Goal: Information Seeking & Learning: Compare options

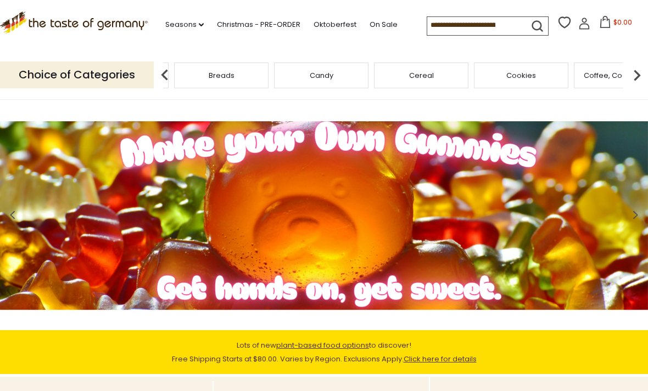
click at [164, 71] on span "Baking, Cakes, Desserts" at bounding box center [121, 75] width 85 height 8
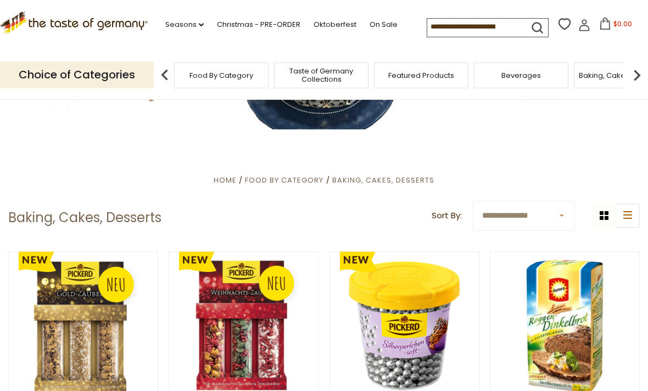
scroll to position [118, 0]
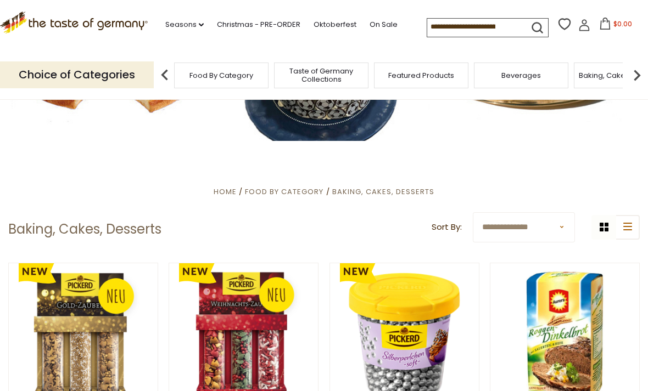
click at [632, 73] on img at bounding box center [637, 75] width 22 height 22
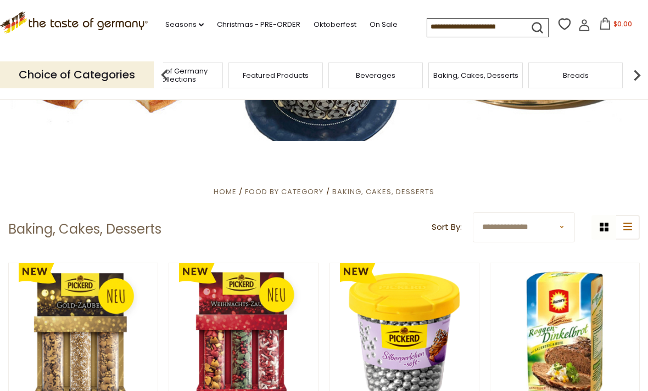
click at [630, 72] on img at bounding box center [637, 75] width 22 height 22
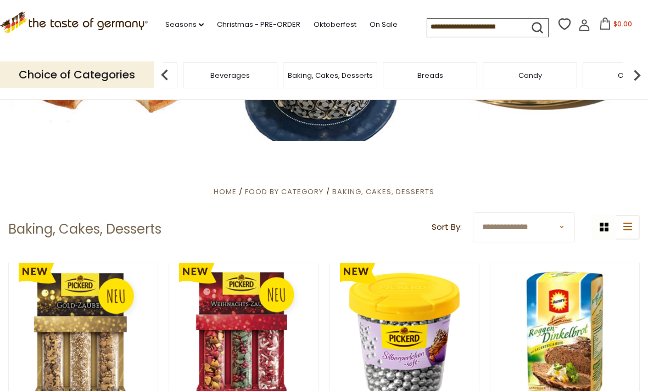
click at [170, 74] on img at bounding box center [165, 75] width 22 height 22
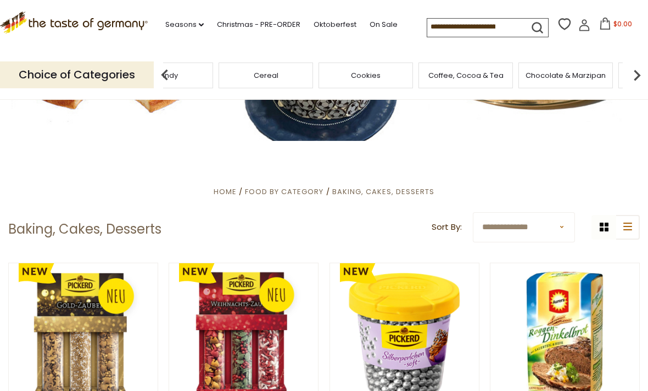
click at [165, 70] on img at bounding box center [165, 75] width 22 height 22
click at [203, 71] on div "Cereal" at bounding box center [155, 76] width 94 height 26
click at [168, 77] on img at bounding box center [165, 75] width 22 height 22
click at [170, 70] on img at bounding box center [165, 75] width 22 height 22
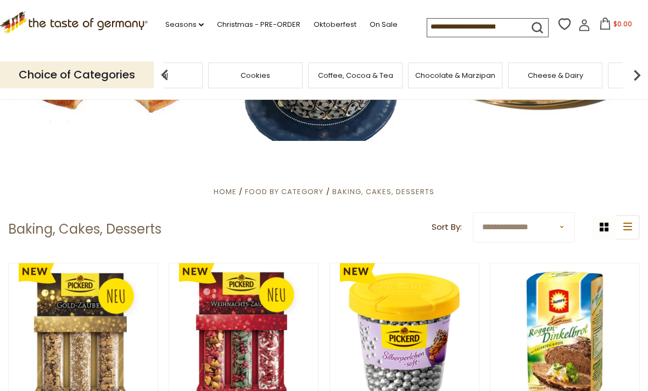
click at [167, 74] on img at bounding box center [165, 75] width 22 height 22
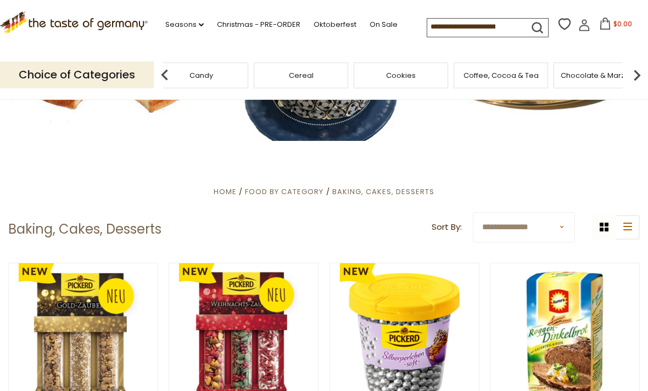
click at [169, 72] on img at bounding box center [165, 75] width 22 height 22
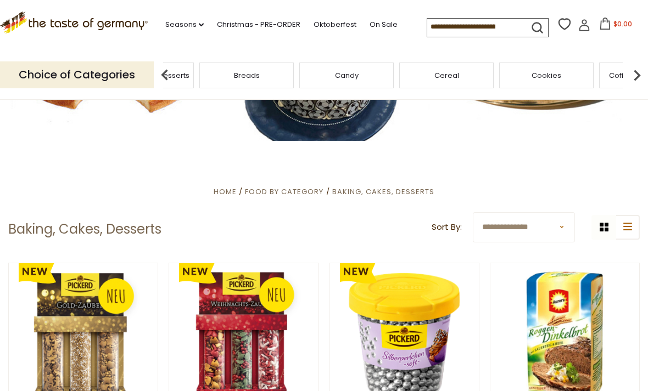
click at [170, 72] on img at bounding box center [165, 75] width 22 height 22
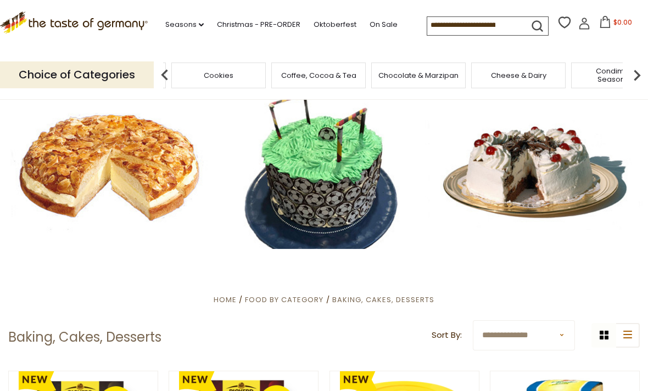
scroll to position [0, 0]
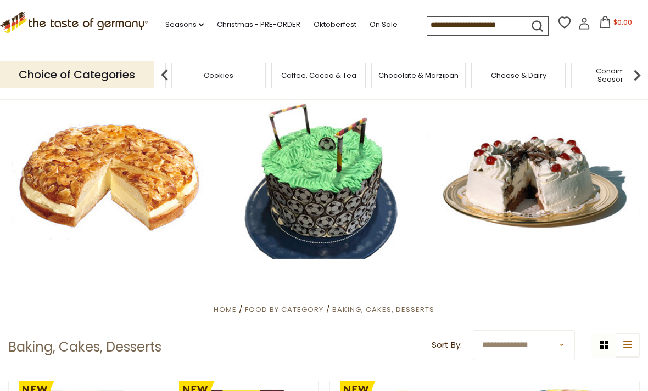
click at [369, 31] on link "On Sale" at bounding box center [383, 25] width 28 height 12
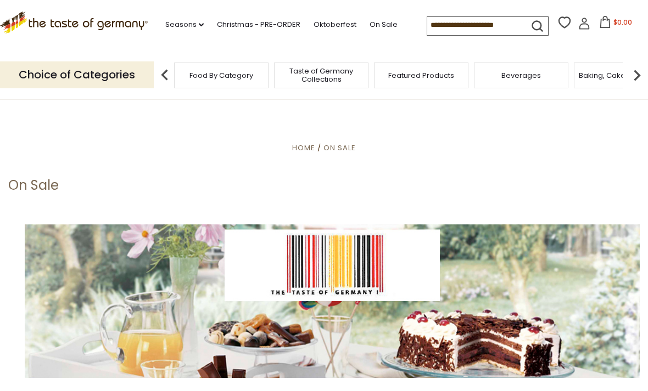
click at [482, 17] on input at bounding box center [473, 24] width 93 height 15
type input "*****"
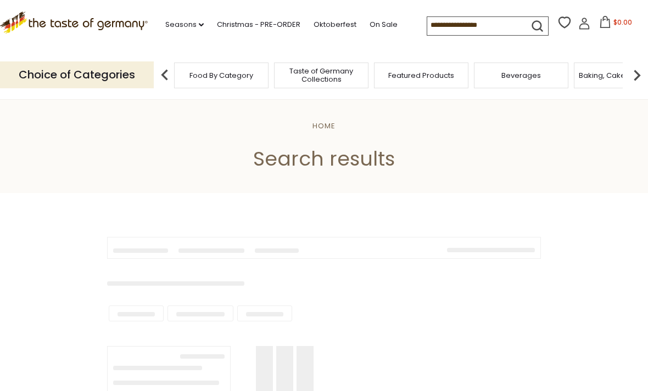
type input "*****"
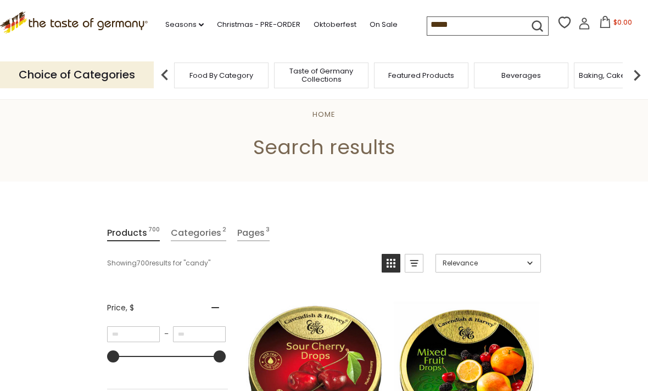
click at [190, 239] on link "Categories 2" at bounding box center [198, 234] width 55 height 16
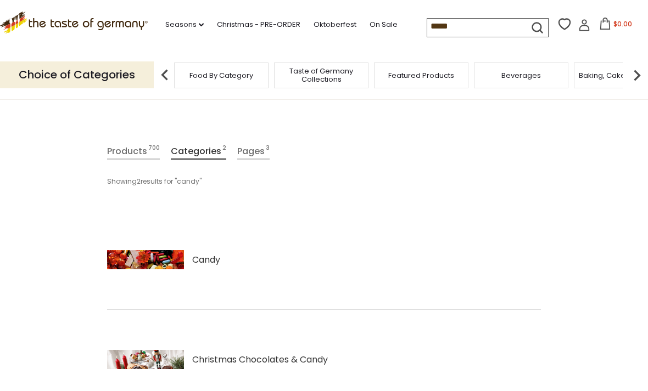
scroll to position [111, 0]
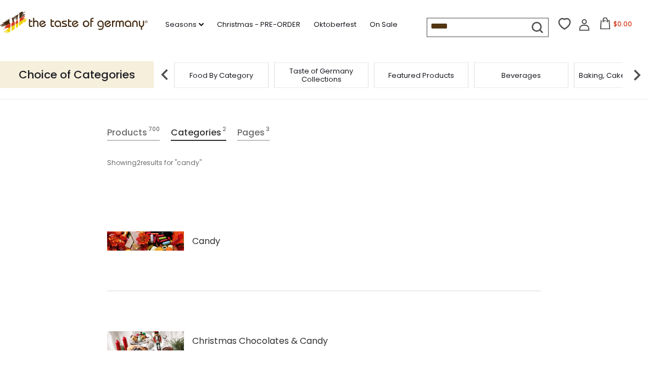
click at [206, 237] on span "Candy" at bounding box center [206, 241] width 28 height 13
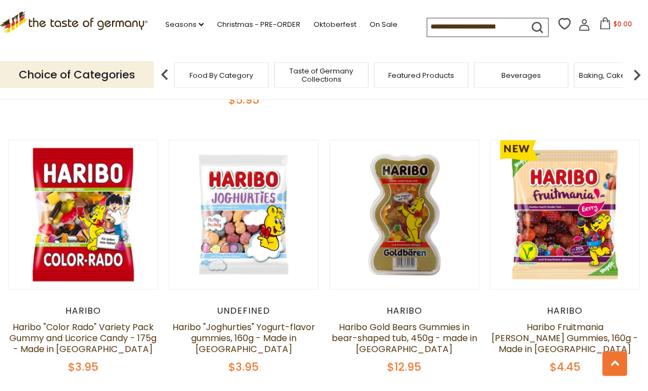
scroll to position [2145, 0]
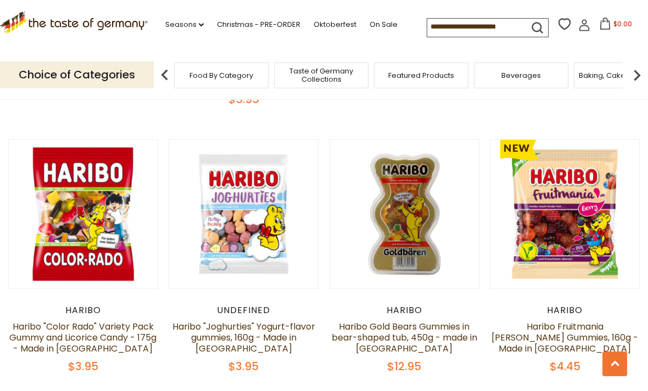
click at [69, 320] on link "Haribo "Color Rado" Variety Pack Gummy and Licorice Candy - 175g - Made in [GEO…" at bounding box center [82, 337] width 147 height 35
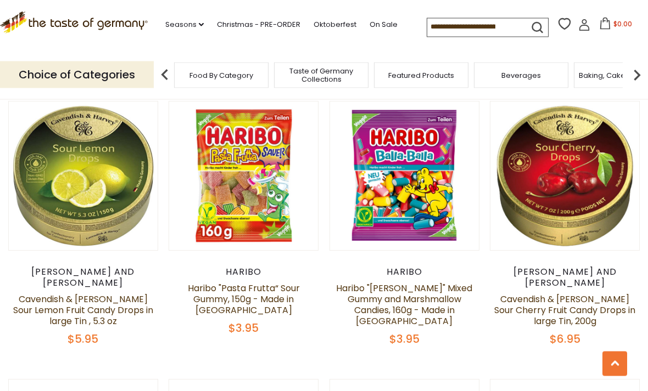
scroll to position [1628, 0]
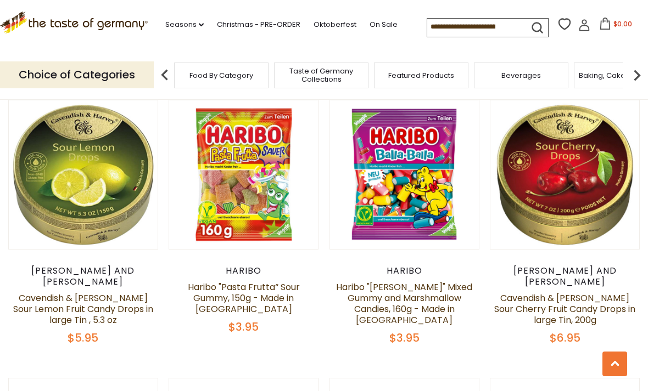
click at [432, 267] on div "Haribo Haribo "Balla-Balla" Mixed Gummy and Marshmallow Candies, 160g - Made in…" at bounding box center [404, 306] width 150 height 80
click at [436, 201] on link at bounding box center [403, 175] width 125 height 125
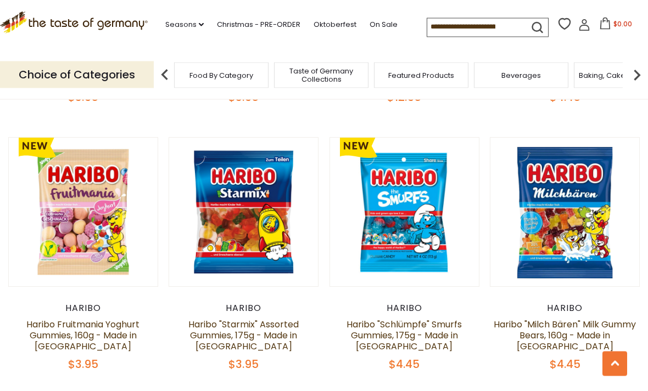
scroll to position [2414, 0]
click at [227, 212] on link at bounding box center [243, 212] width 125 height 125
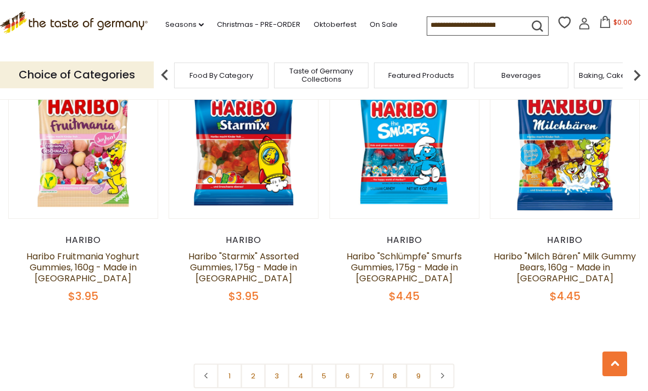
click at [251, 364] on link "2" at bounding box center [253, 376] width 25 height 25
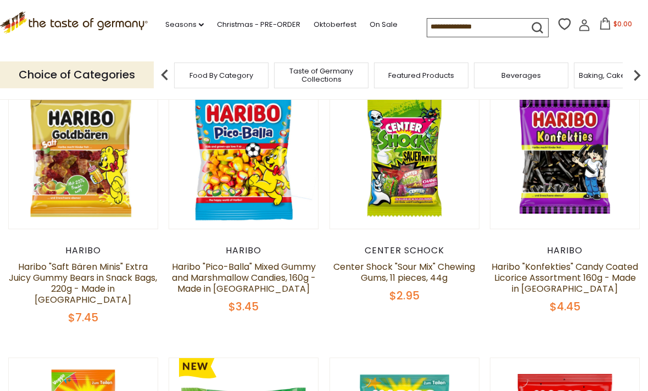
scroll to position [302, 0]
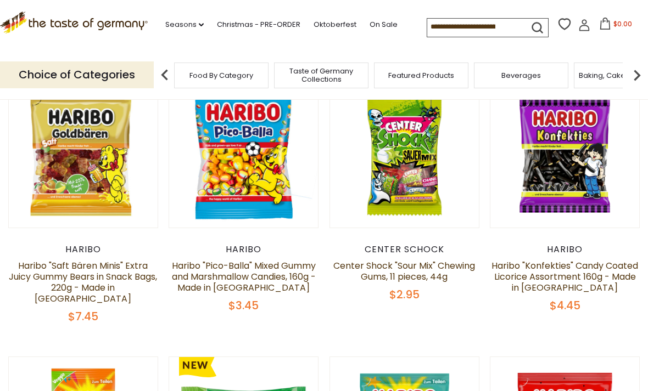
click at [442, 212] on link at bounding box center [403, 153] width 125 height 125
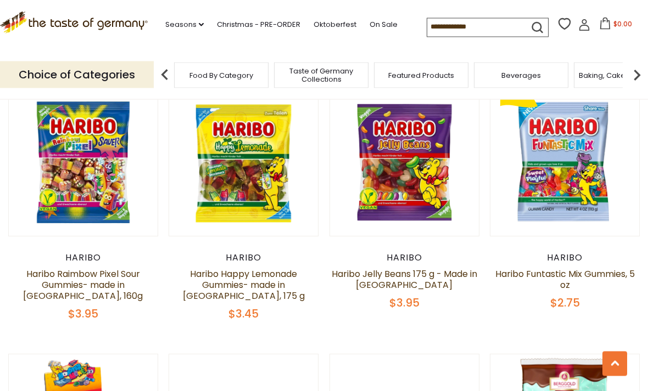
scroll to position [840, 0]
click at [451, 185] on link at bounding box center [403, 161] width 125 height 125
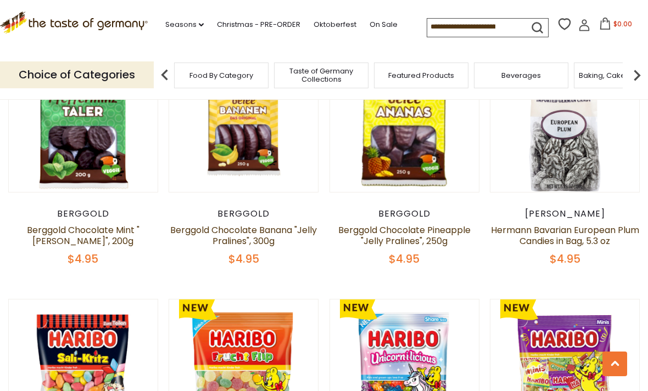
scroll to position [1424, 0]
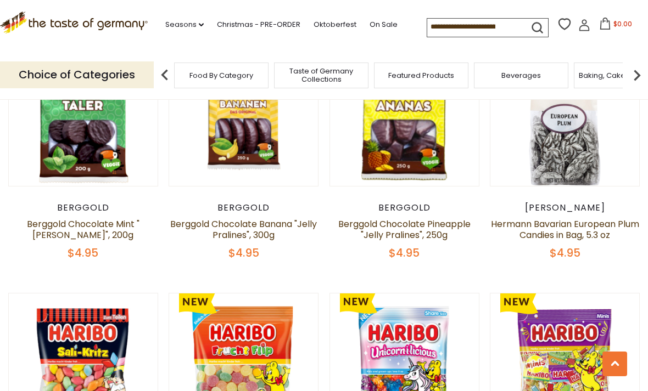
click at [584, 218] on link "Hermann Bavarian European Plum Candies in Bag, 5.3 oz" at bounding box center [565, 230] width 148 height 24
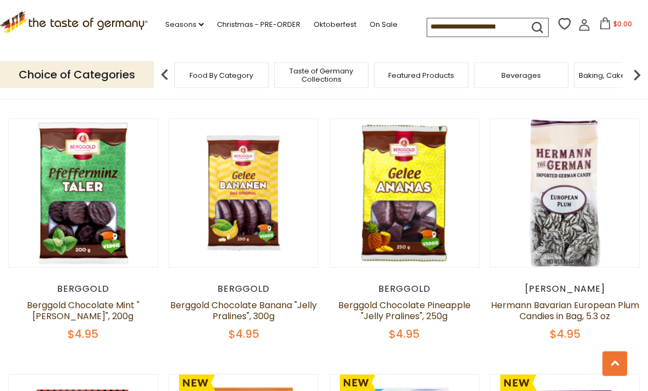
scroll to position [1339, 0]
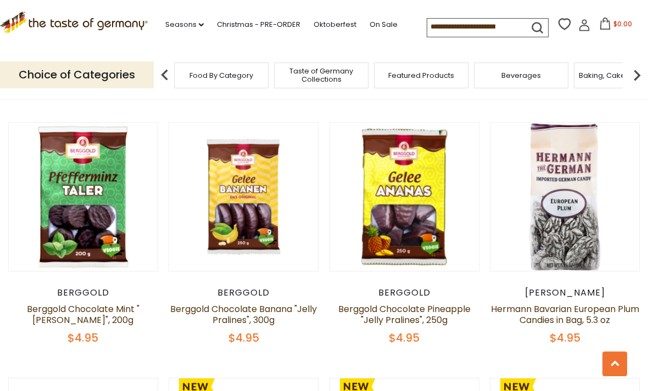
click at [67, 241] on img at bounding box center [83, 197] width 149 height 149
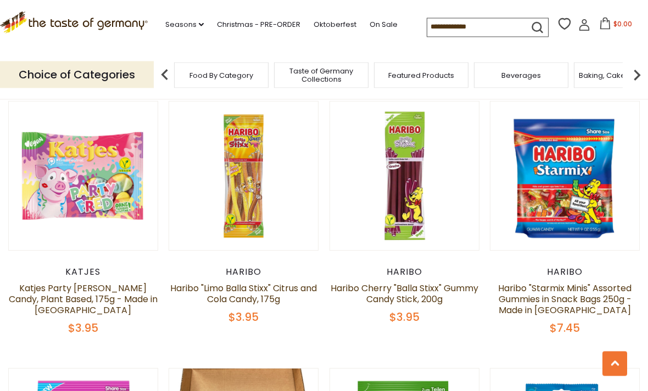
scroll to position [1894, 0]
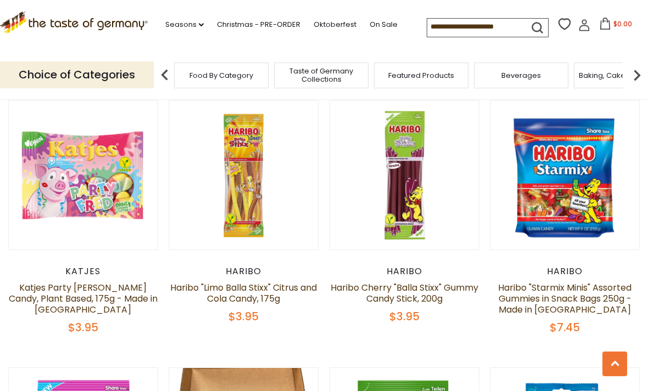
click at [56, 170] on link at bounding box center [83, 175] width 125 height 125
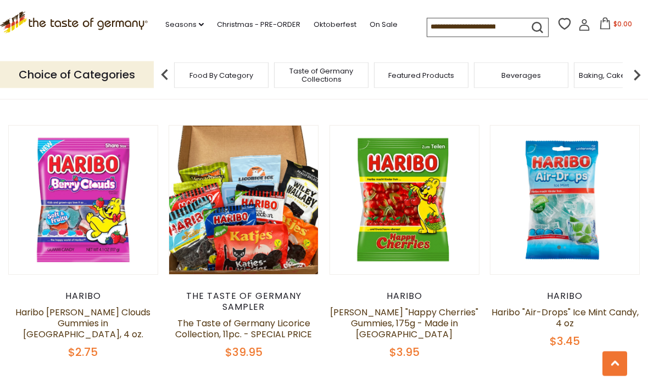
scroll to position [2137, 0]
click at [304, 228] on link at bounding box center [243, 200] width 125 height 125
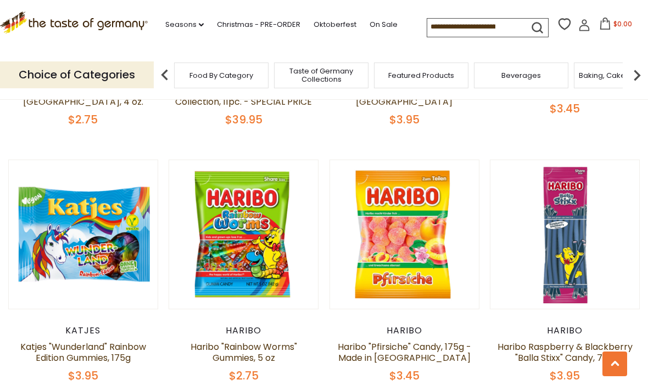
scroll to position [2369, 0]
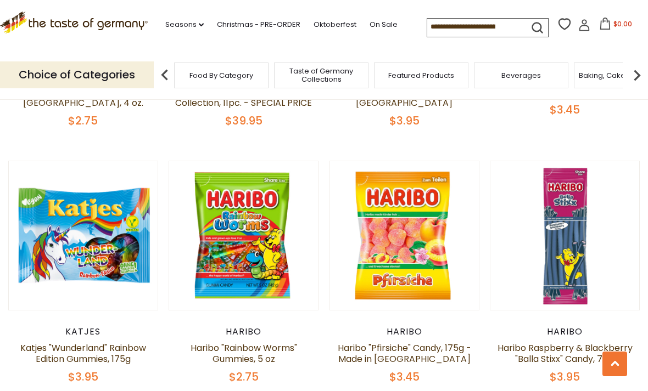
click at [445, 251] on link at bounding box center [403, 235] width 125 height 125
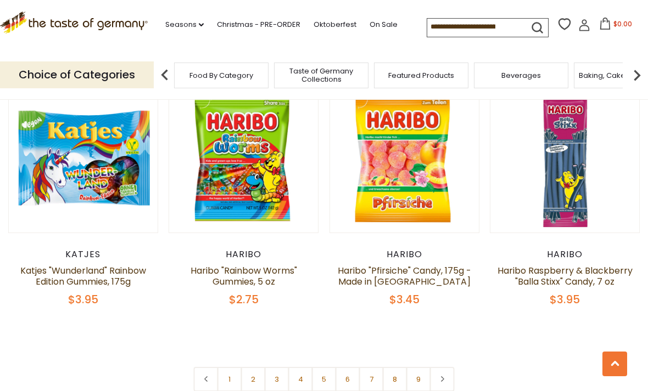
click at [274, 367] on link "3" at bounding box center [277, 379] width 25 height 25
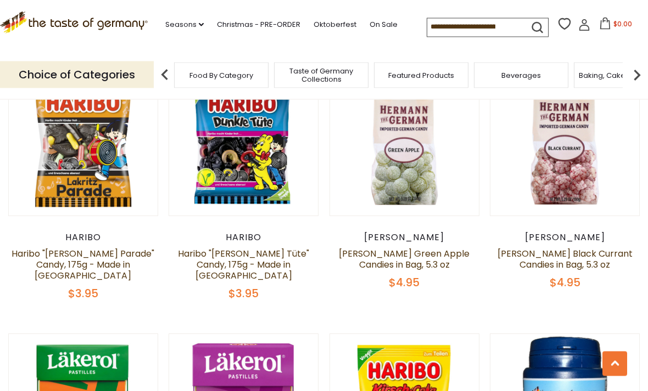
scroll to position [582, 0]
click at [594, 175] on link at bounding box center [564, 141] width 125 height 125
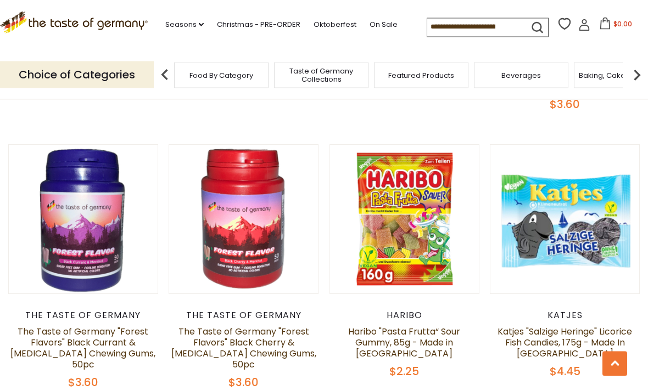
scroll to position [1056, 0]
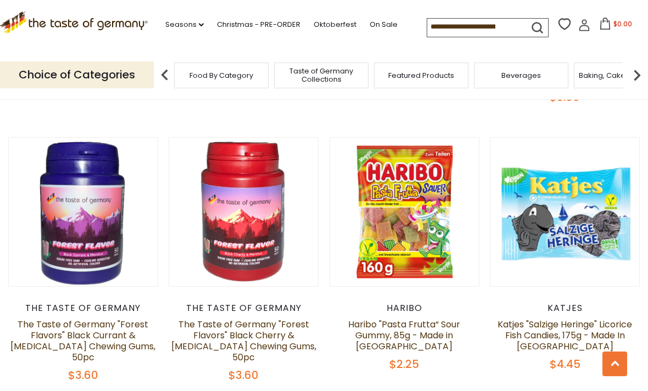
click at [211, 318] on link "The Taste of Germany "Forest Flavors" Black Cherry & Menthol Chewing Gums, 50pc" at bounding box center [243, 341] width 145 height 46
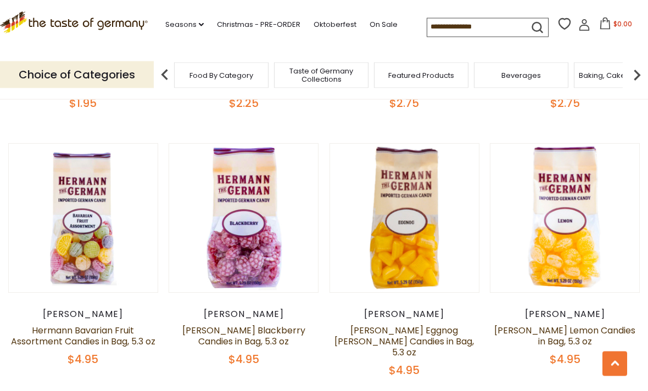
scroll to position [2134, 0]
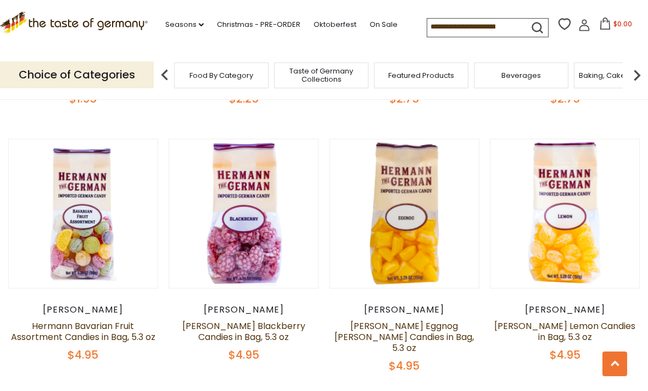
click at [80, 305] on div "[PERSON_NAME]" at bounding box center [83, 310] width 150 height 11
click at [54, 188] on link at bounding box center [83, 213] width 125 height 125
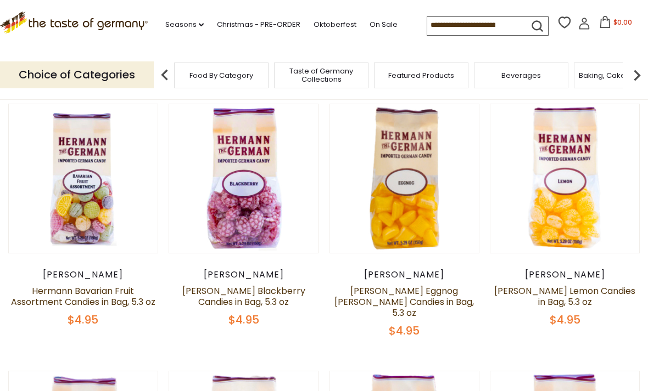
click at [294, 170] on link at bounding box center [243, 178] width 125 height 125
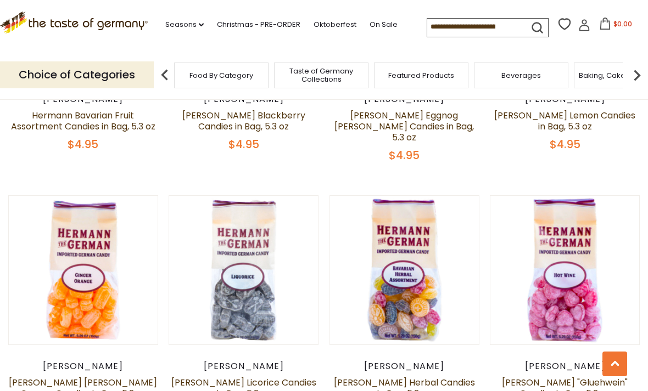
scroll to position [2347, 0]
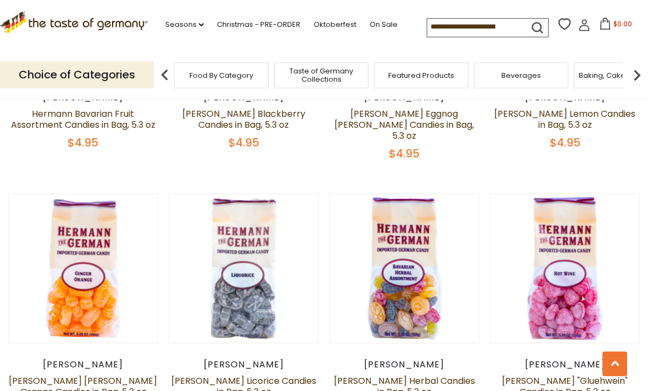
click at [45, 248] on link at bounding box center [83, 268] width 125 height 125
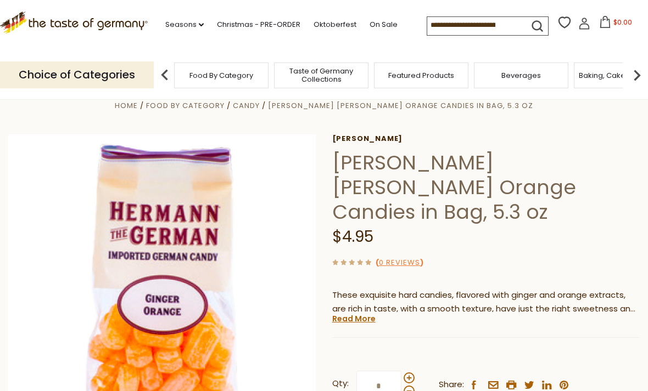
scroll to position [22, 0]
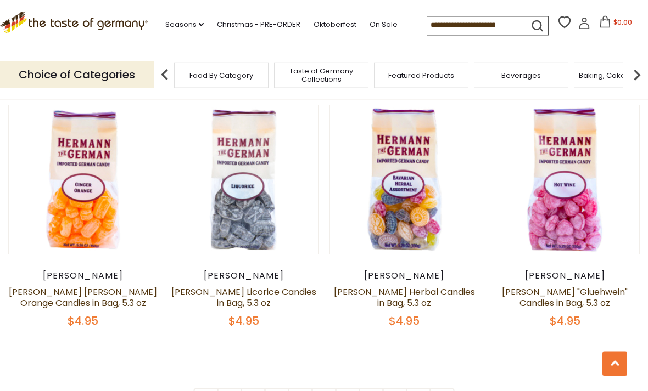
scroll to position [2436, 0]
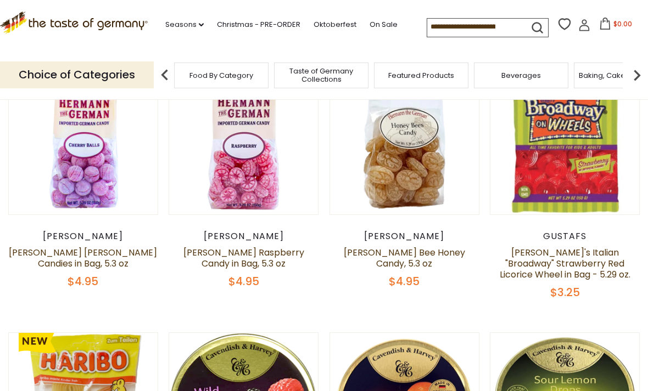
scroll to position [317, 0]
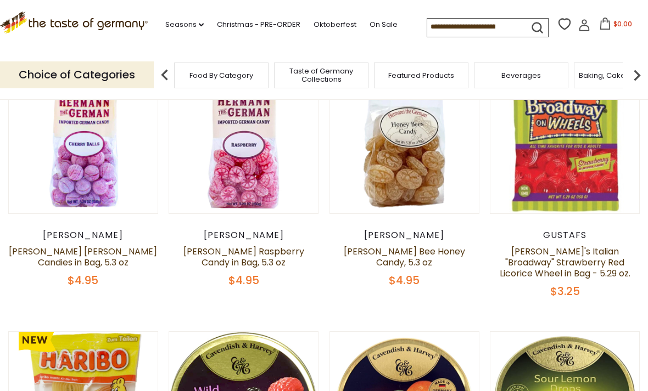
click at [58, 179] on link at bounding box center [83, 139] width 125 height 125
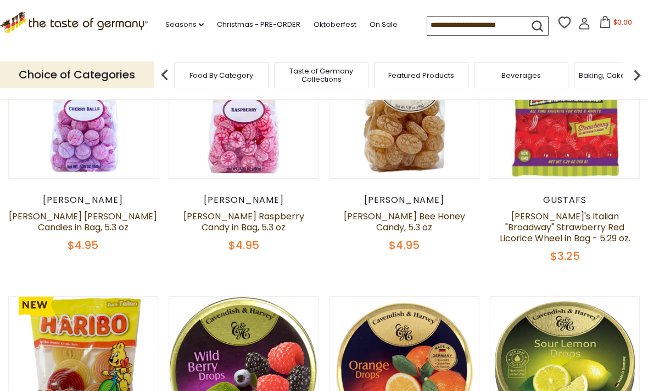
click at [206, 144] on link at bounding box center [243, 104] width 125 height 125
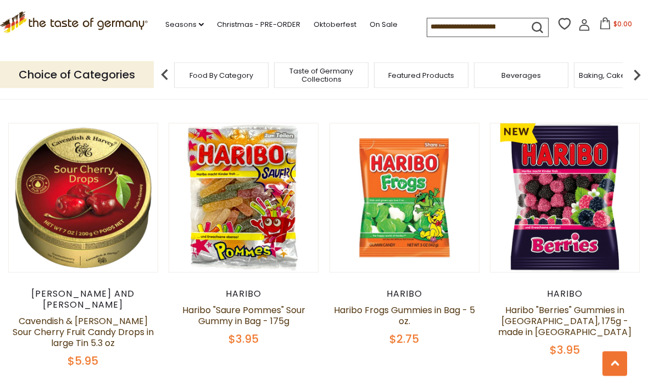
scroll to position [814, 0]
click at [458, 245] on img at bounding box center [404, 197] width 149 height 149
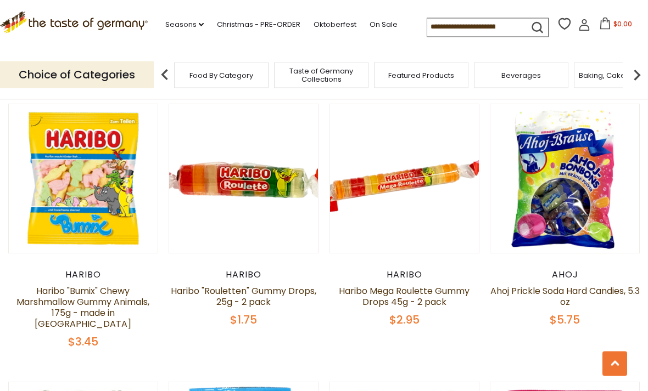
scroll to position [1924, 0]
click at [454, 185] on link at bounding box center [403, 178] width 125 height 125
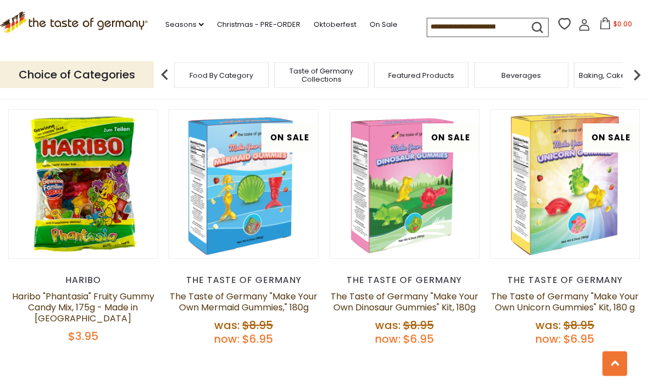
scroll to position [2464, 0]
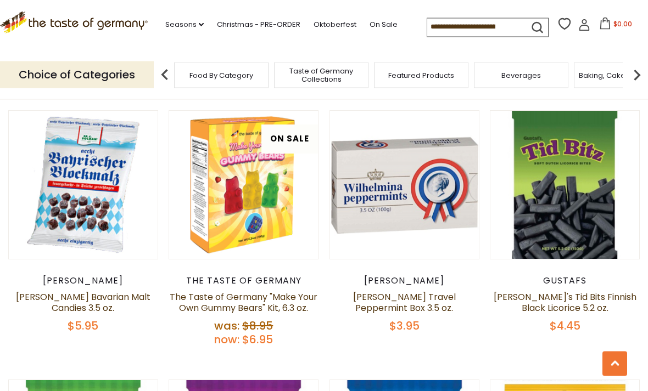
scroll to position [1340, 0]
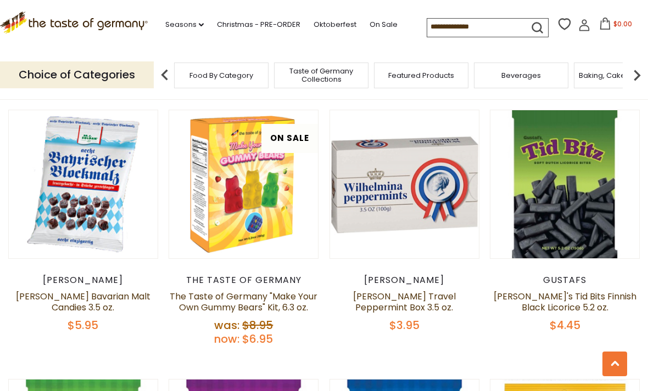
click at [201, 198] on link at bounding box center [243, 184] width 125 height 125
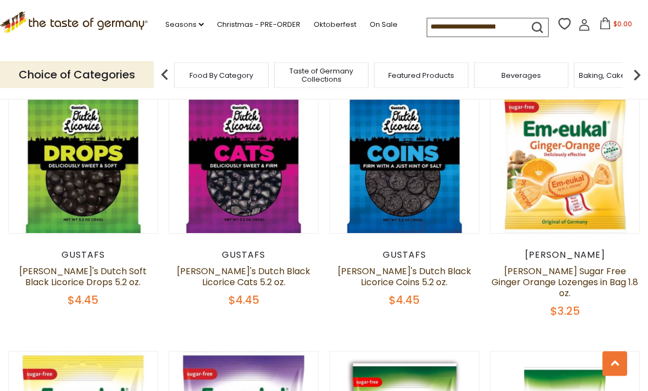
scroll to position [1635, 0]
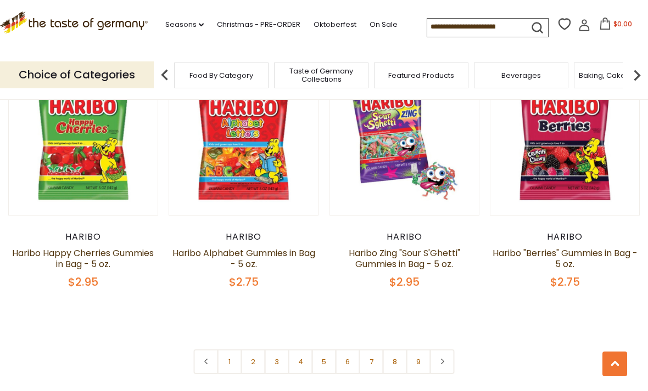
click at [345, 350] on link "6" at bounding box center [347, 362] width 25 height 25
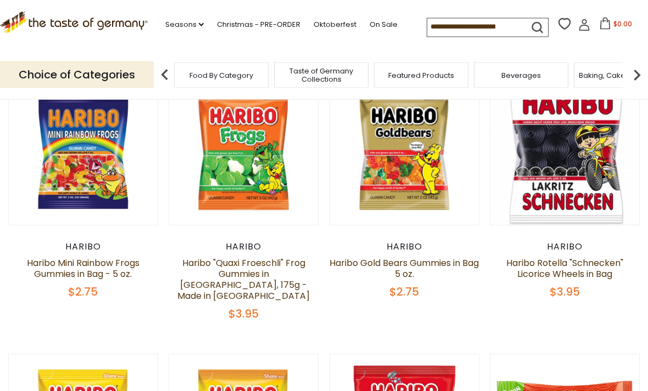
scroll to position [293, 0]
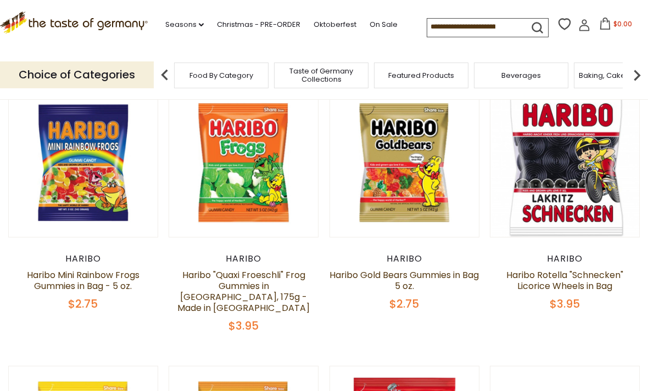
click at [69, 207] on link at bounding box center [83, 162] width 125 height 125
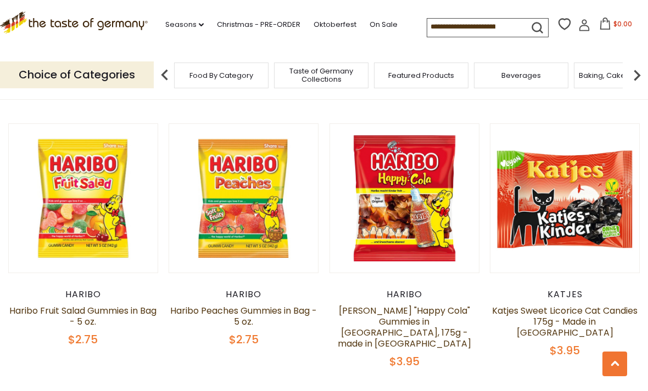
scroll to position [536, 0]
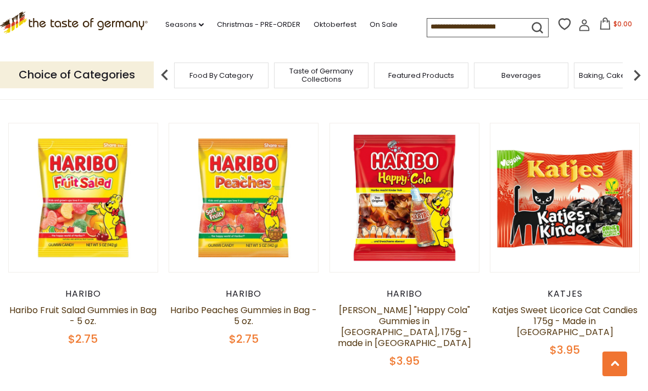
click at [235, 258] on img at bounding box center [243, 197] width 149 height 149
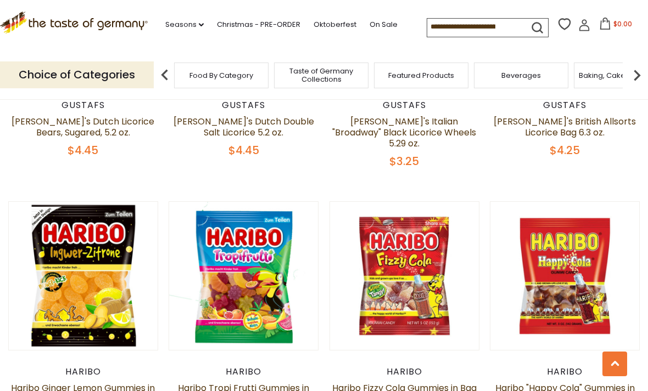
scroll to position [1284, 0]
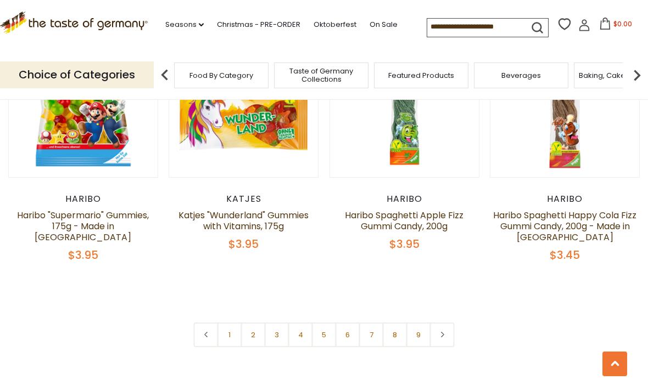
click at [392, 323] on link "8" at bounding box center [395, 335] width 25 height 25
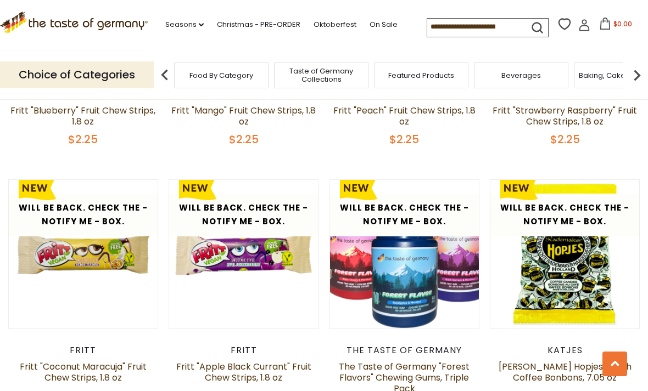
scroll to position [329, 0]
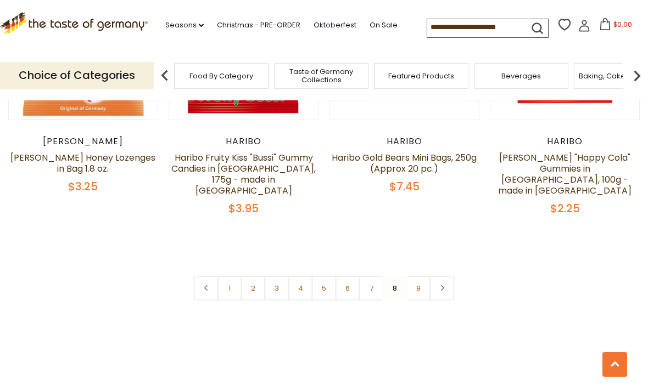
click at [421, 275] on link "9" at bounding box center [418, 287] width 25 height 25
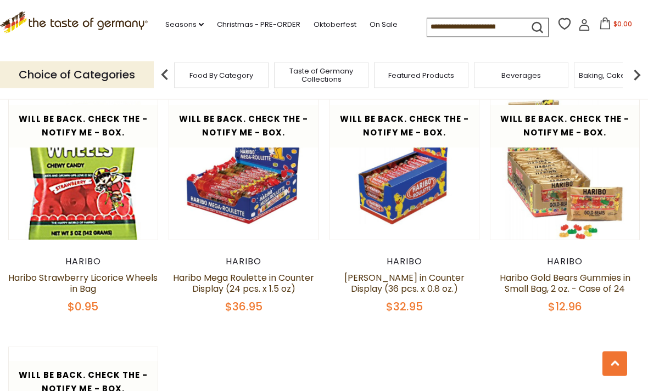
scroll to position [544, 0]
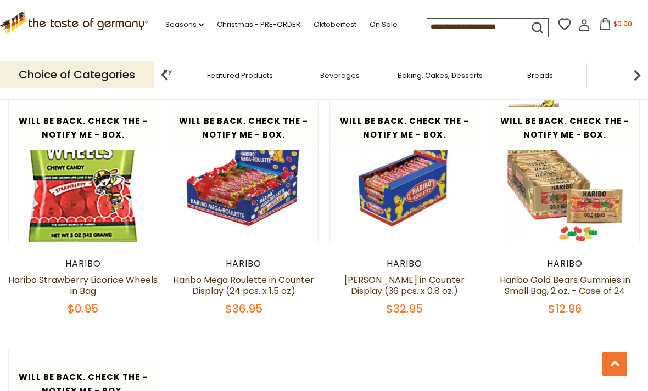
click at [187, 73] on div "Taste of Germany Collections" at bounding box center [140, 76] width 94 height 26
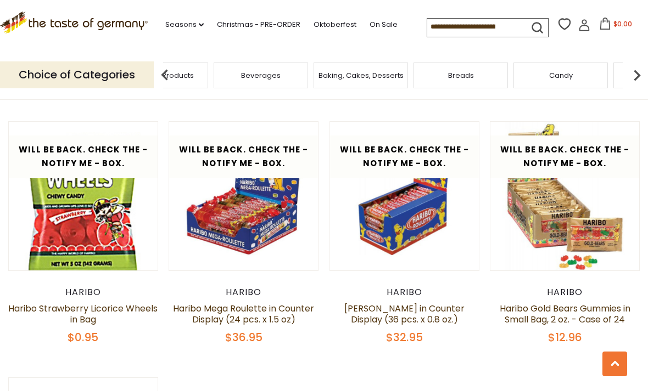
scroll to position [515, 0]
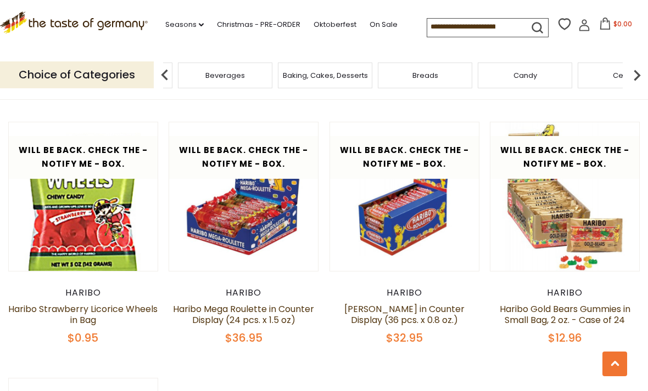
click at [283, 77] on span "Baking, Cakes, Desserts" at bounding box center [325, 75] width 85 height 8
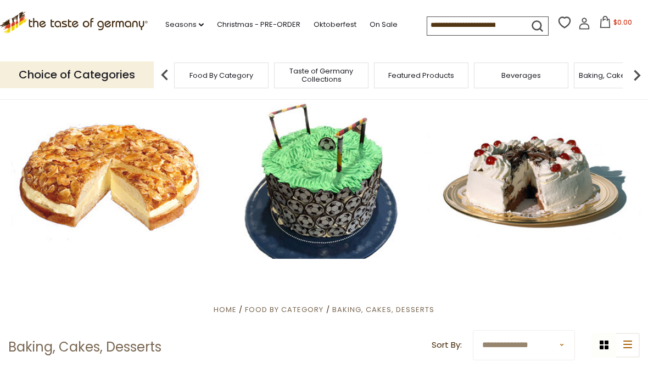
click at [467, 25] on input at bounding box center [473, 24] width 93 height 15
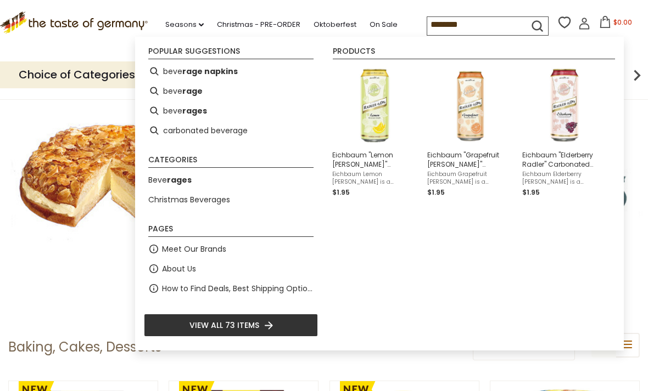
type input "*********"
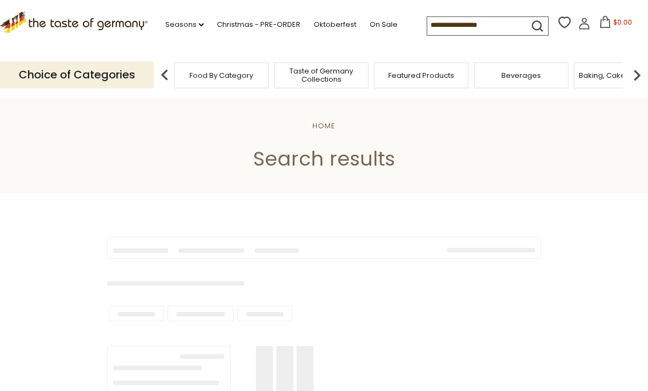
type input "*********"
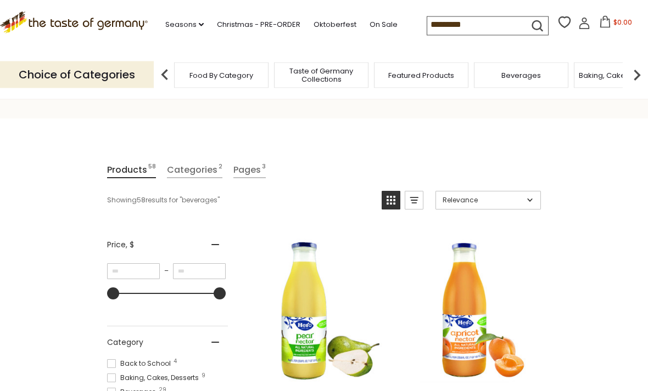
click at [193, 171] on link "Categories 2" at bounding box center [194, 171] width 55 height 16
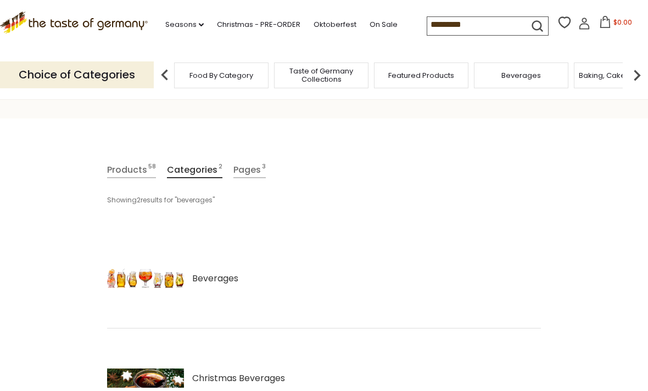
click at [208, 275] on span "Beverages" at bounding box center [215, 278] width 46 height 13
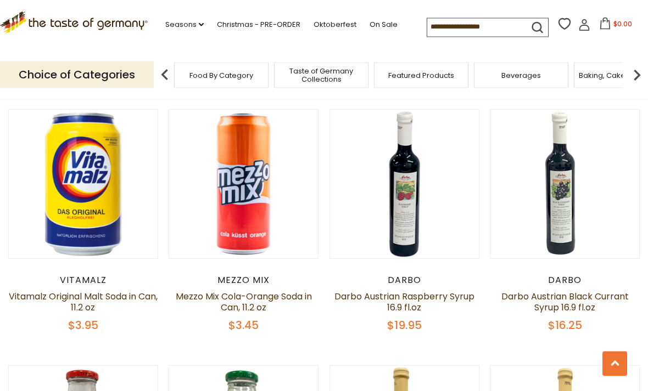
scroll to position [1063, 0]
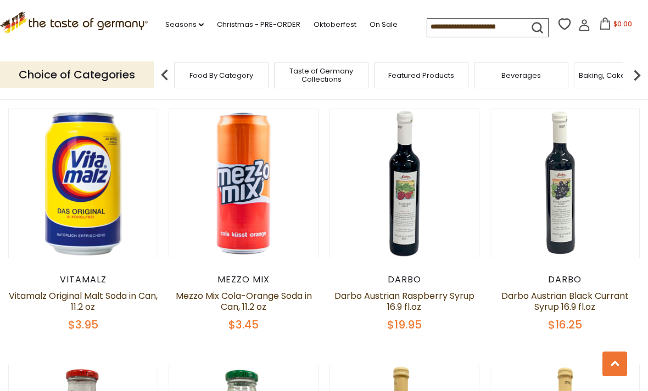
click at [221, 233] on link at bounding box center [243, 183] width 125 height 125
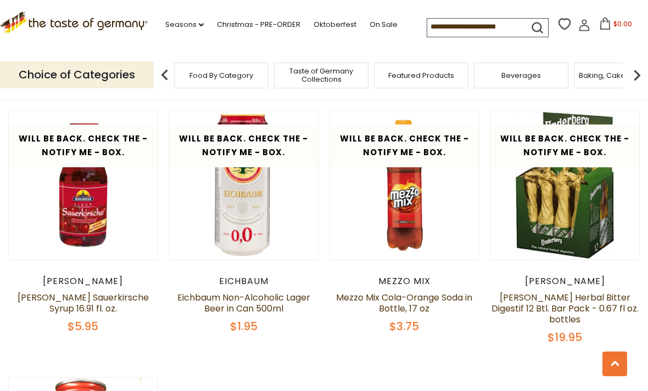
scroll to position [1847, 0]
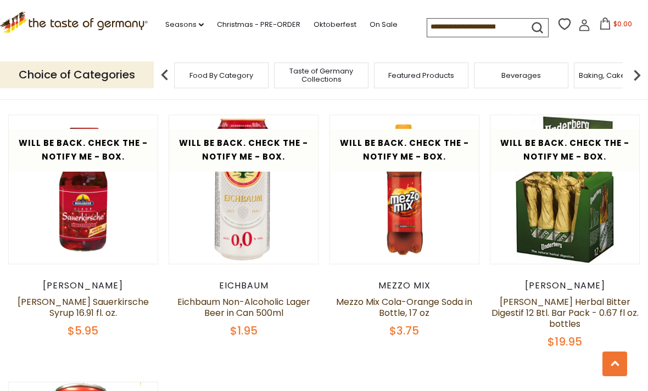
click at [457, 218] on link at bounding box center [403, 189] width 125 height 125
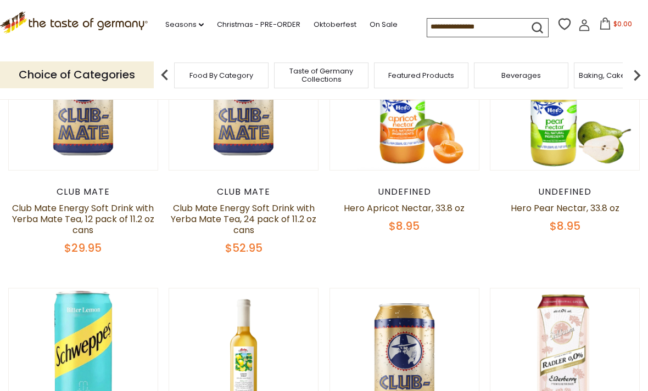
scroll to position [359, 0]
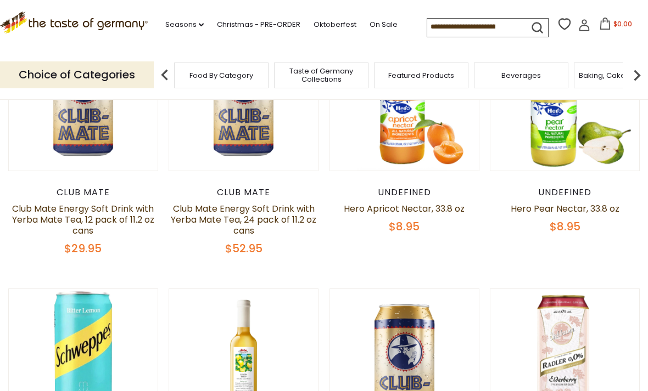
click at [185, 25] on link "Seasons dropdown_arrow" at bounding box center [184, 25] width 38 height 12
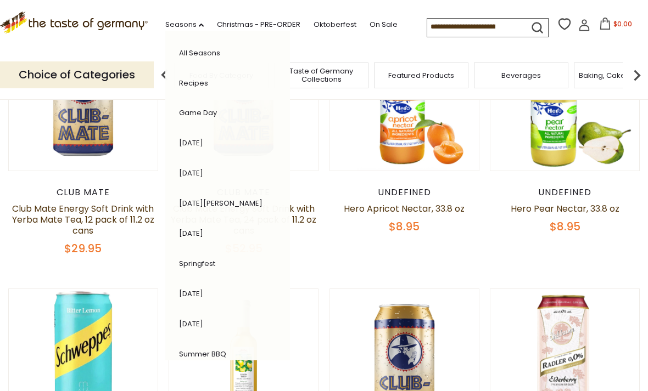
click at [180, 139] on link "[DATE]" at bounding box center [191, 143] width 24 height 10
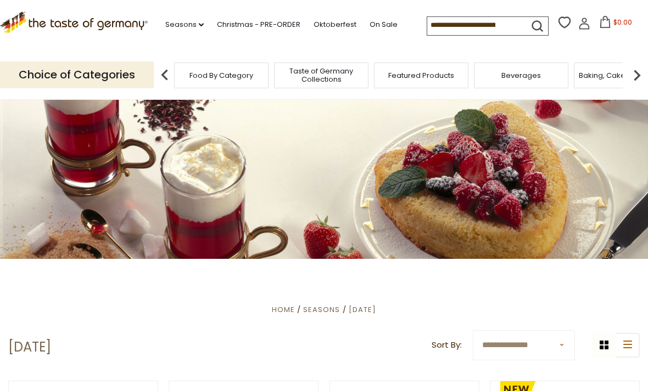
click at [635, 72] on img at bounding box center [637, 75] width 22 height 22
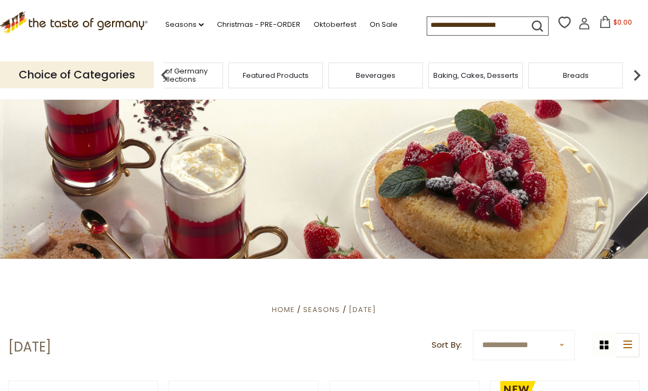
click at [631, 73] on img at bounding box center [637, 75] width 22 height 22
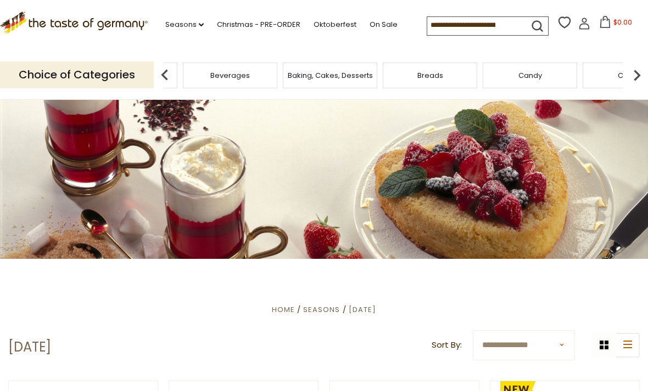
click at [634, 78] on img at bounding box center [637, 75] width 22 height 22
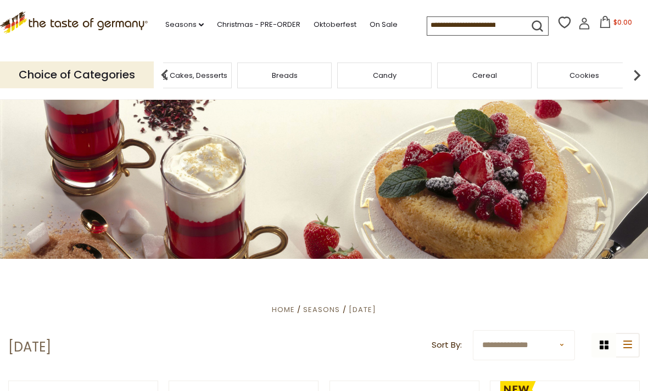
click at [635, 77] on img at bounding box center [637, 75] width 22 height 22
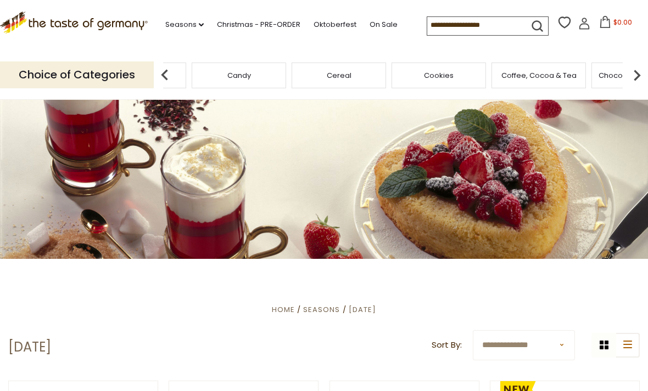
click at [474, 23] on input at bounding box center [473, 24] width 93 height 15
type input "******"
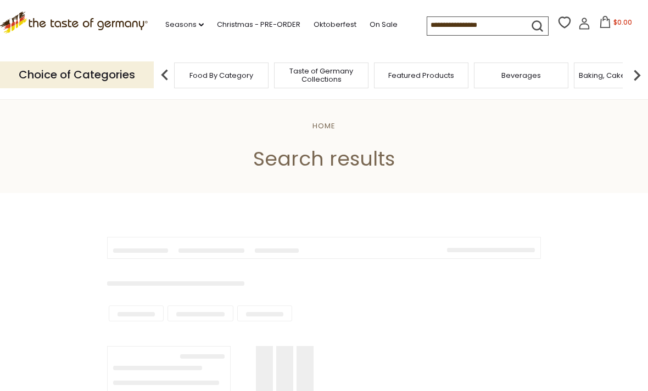
type input "******"
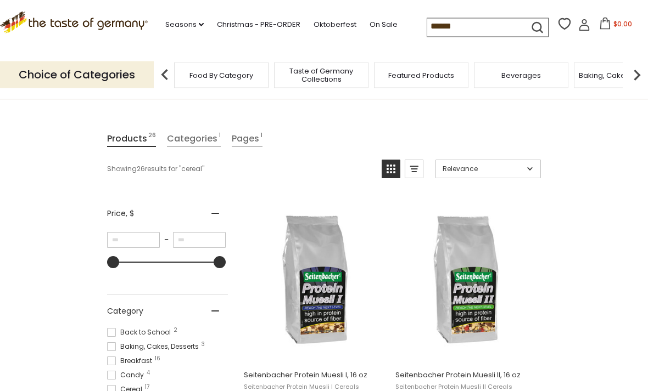
scroll to position [83, 0]
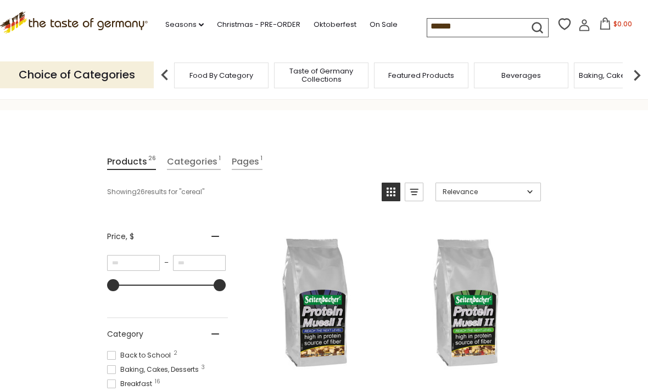
click at [192, 166] on link "Categories 1" at bounding box center [194, 162] width 54 height 16
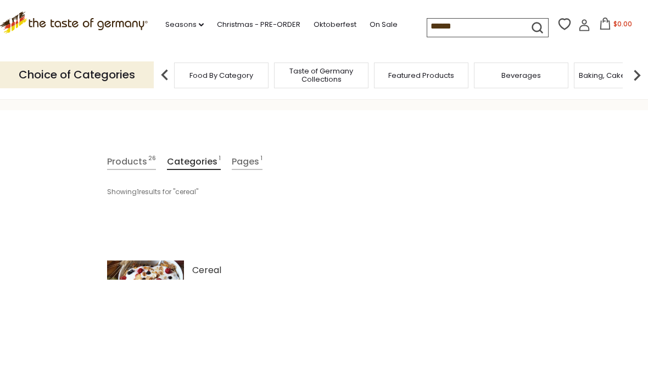
click at [205, 266] on span "Cereal" at bounding box center [206, 270] width 29 height 13
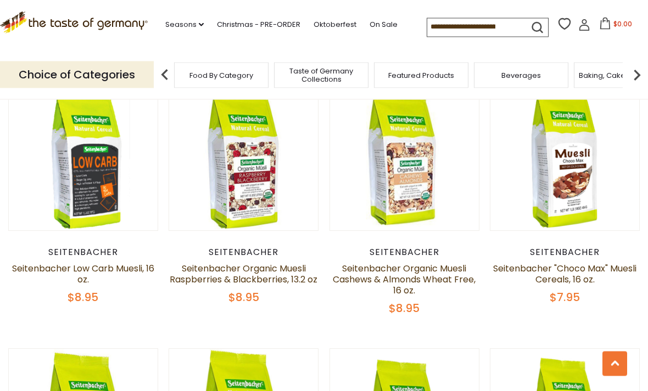
scroll to position [831, 0]
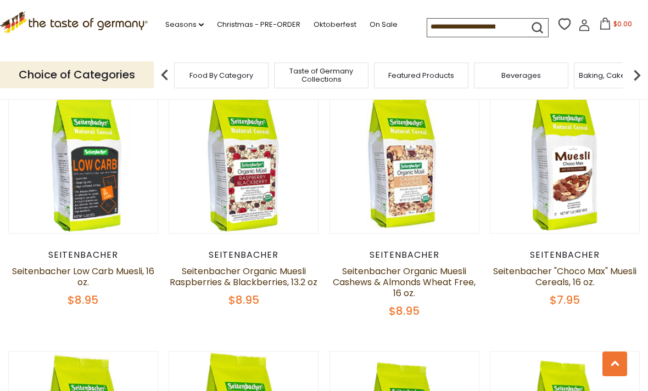
click at [592, 207] on link at bounding box center [564, 158] width 125 height 125
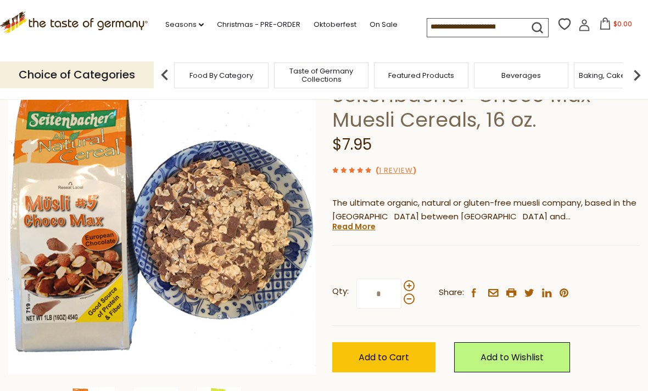
scroll to position [105, 0]
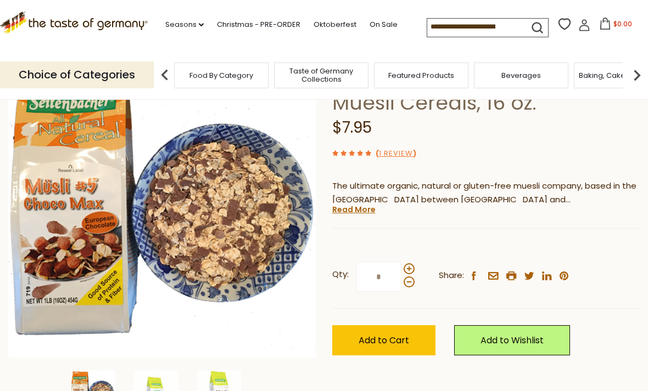
click at [361, 209] on link "Read More" at bounding box center [353, 209] width 43 height 11
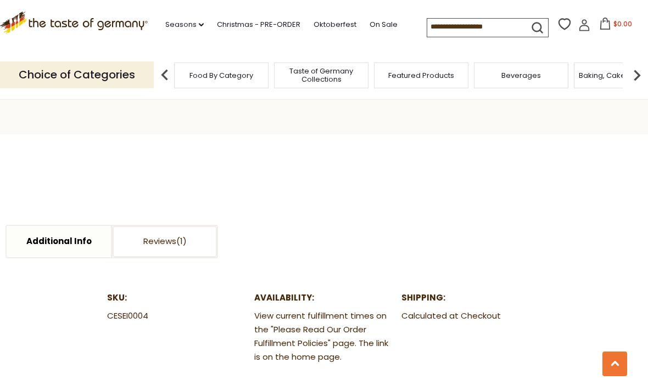
scroll to position [514, 0]
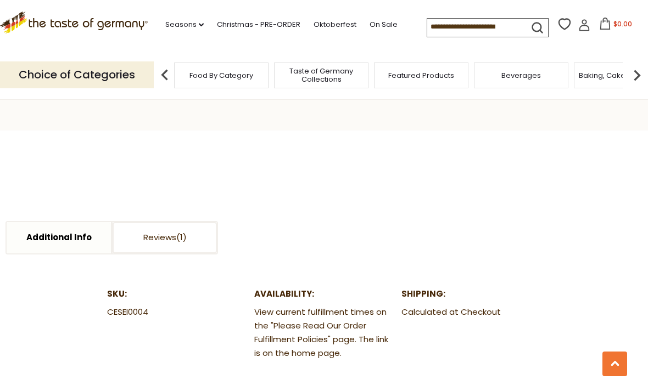
click at [153, 222] on link "Reviews" at bounding box center [165, 237] width 104 height 31
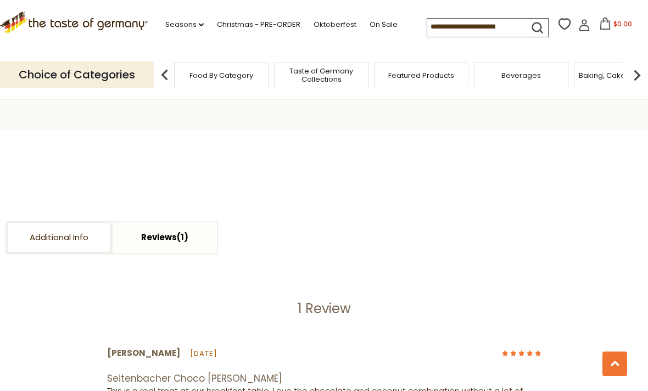
click at [43, 222] on link "Additional Info" at bounding box center [59, 237] width 104 height 31
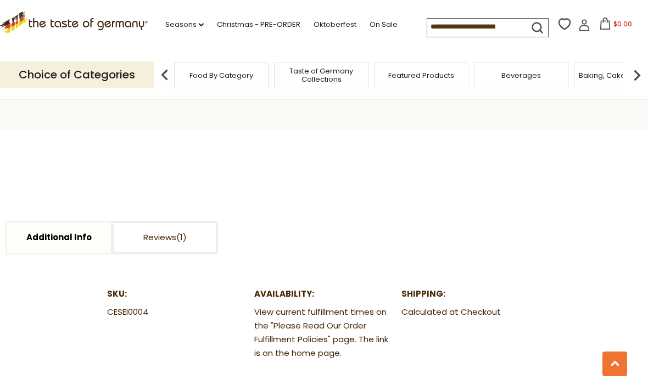
click at [145, 222] on link "Reviews" at bounding box center [165, 237] width 104 height 31
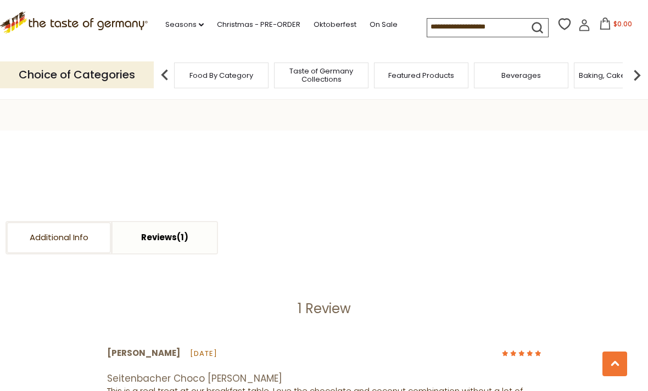
click at [91, 222] on link "Additional Info" at bounding box center [59, 237] width 104 height 31
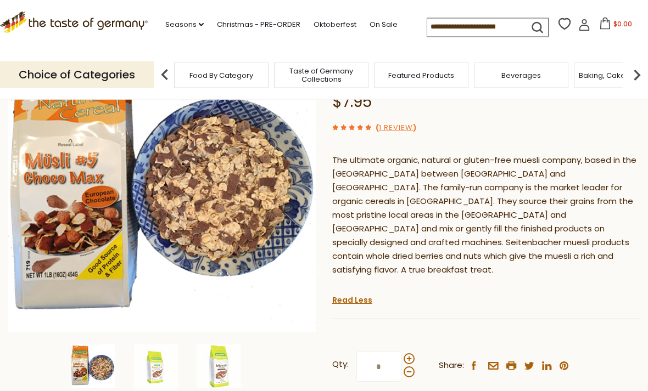
scroll to position [133, 0]
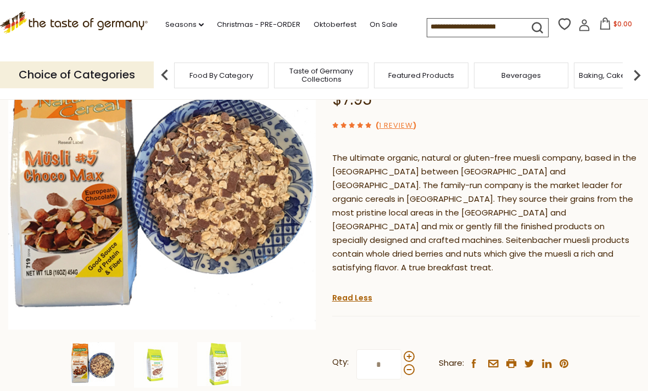
click at [171, 378] on img at bounding box center [156, 365] width 44 height 46
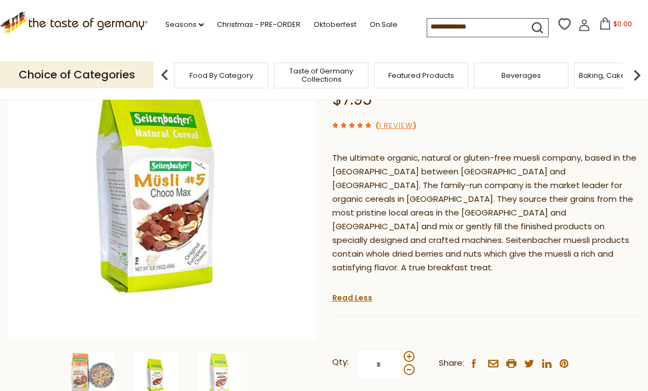
click at [199, 366] on img at bounding box center [219, 374] width 44 height 44
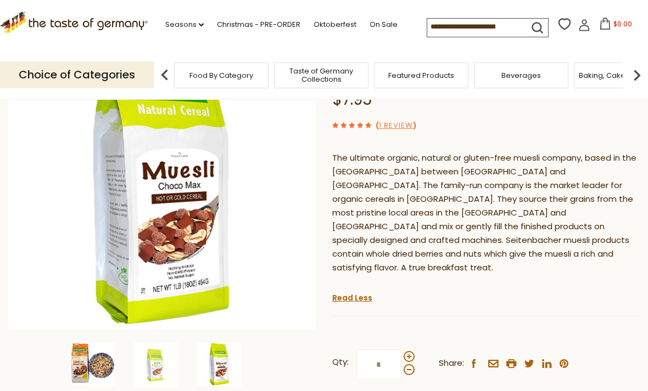
click at [86, 359] on img at bounding box center [93, 364] width 44 height 44
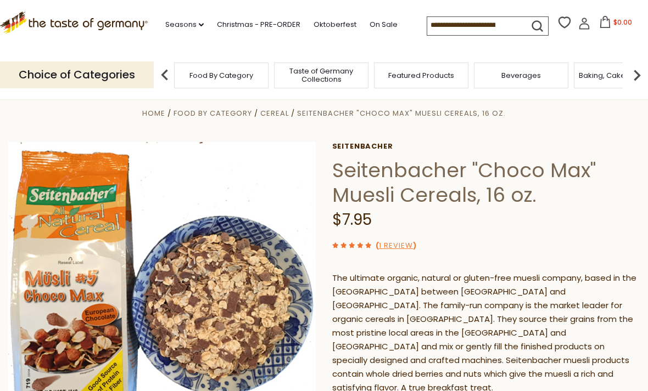
scroll to position [0, 0]
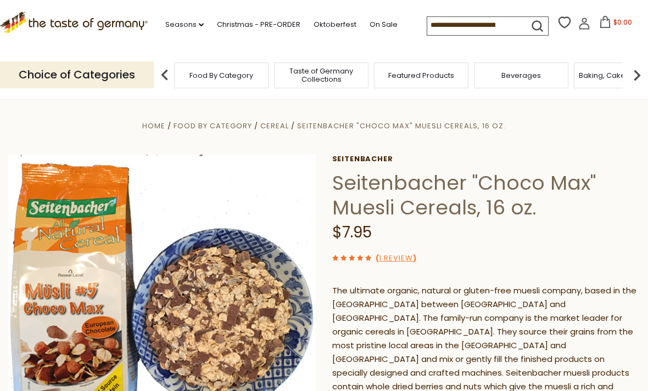
click at [97, 70] on p "Choice of Categories" at bounding box center [77, 74] width 154 height 27
click at [184, 77] on span "Taste of Germany Collections" at bounding box center [141, 75] width 88 height 16
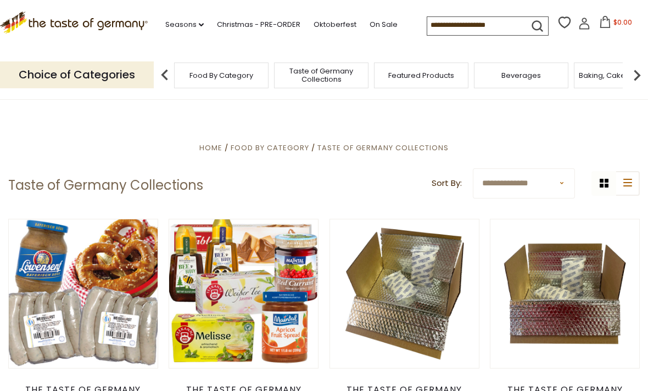
click at [388, 71] on span "Featured Products" at bounding box center [421, 75] width 66 height 8
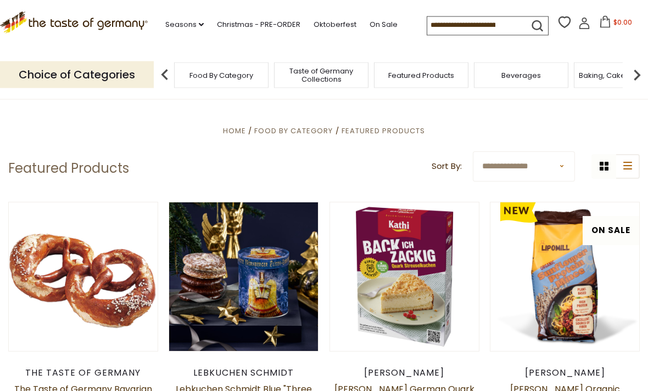
scroll to position [14, 0]
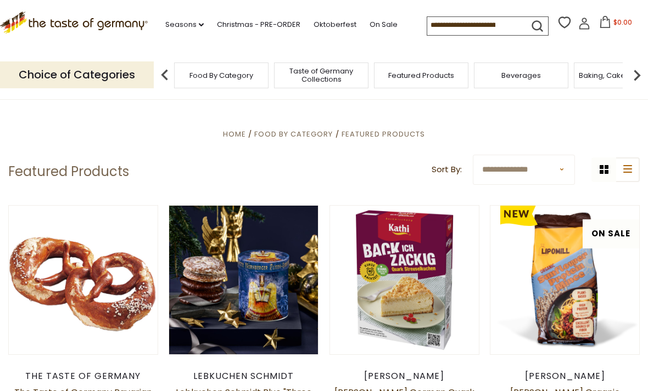
click at [162, 69] on img at bounding box center [165, 75] width 22 height 22
click at [165, 69] on img at bounding box center [165, 75] width 22 height 22
click at [167, 70] on img at bounding box center [165, 75] width 22 height 22
click at [170, 69] on img at bounding box center [165, 75] width 22 height 22
click at [173, 65] on img at bounding box center [165, 75] width 22 height 22
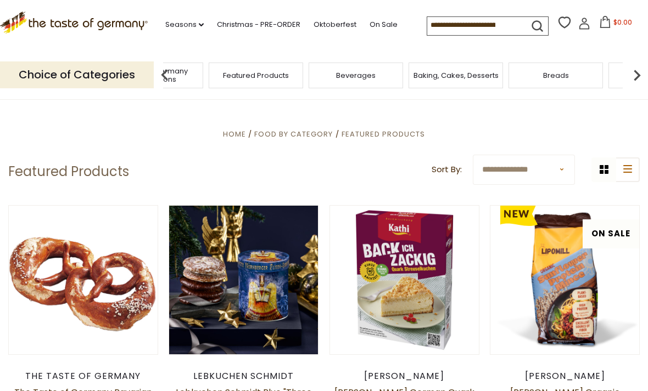
click at [103, 69] on div "Food By Category" at bounding box center [56, 76] width 94 height 26
click at [633, 74] on img at bounding box center [637, 75] width 22 height 22
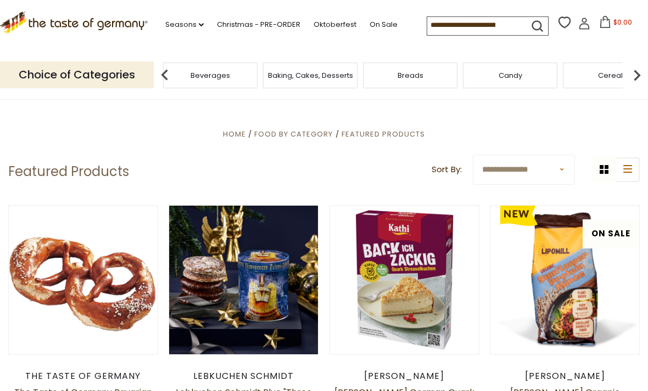
click at [632, 74] on img at bounding box center [637, 75] width 22 height 22
click at [634, 77] on img at bounding box center [637, 75] width 22 height 22
click at [635, 76] on img at bounding box center [637, 75] width 22 height 22
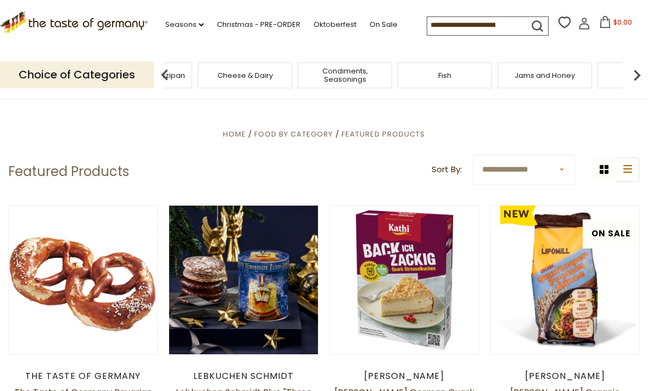
click at [633, 77] on img at bounding box center [637, 75] width 22 height 22
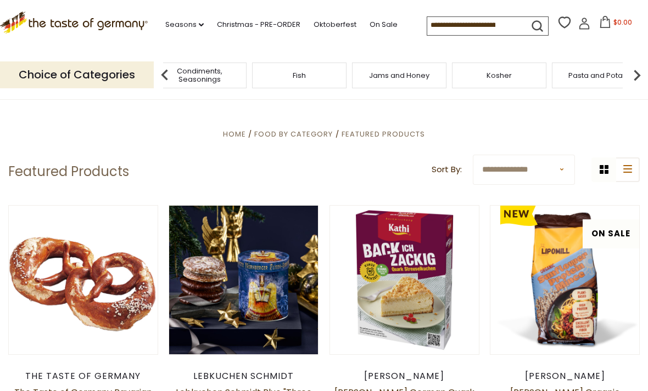
click at [633, 79] on img at bounding box center [637, 75] width 22 height 22
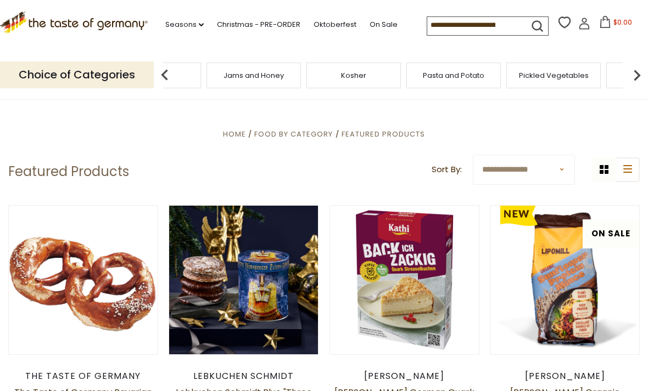
click at [473, 24] on input at bounding box center [473, 24] width 93 height 15
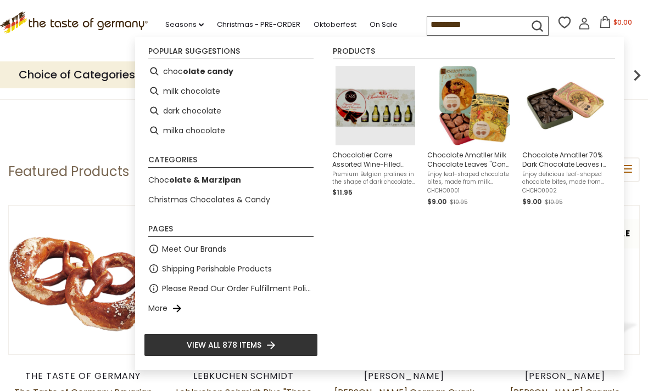
type input "*********"
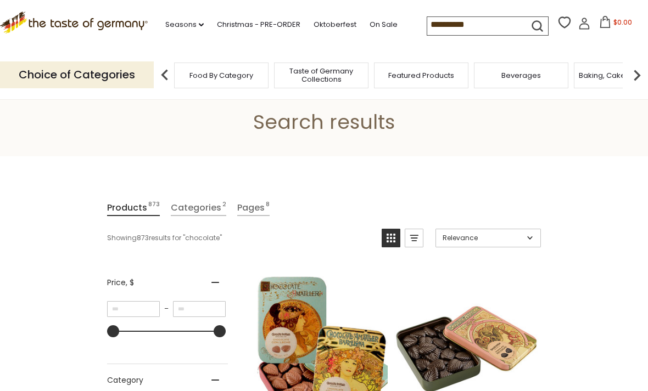
scroll to position [37, 0]
click at [196, 211] on link "Categories 2" at bounding box center [198, 208] width 55 height 16
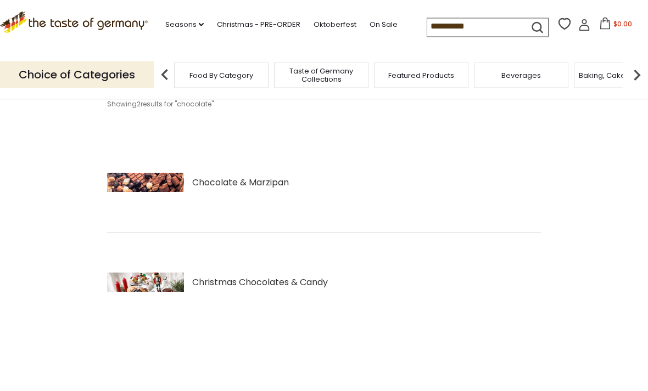
scroll to position [177, 0]
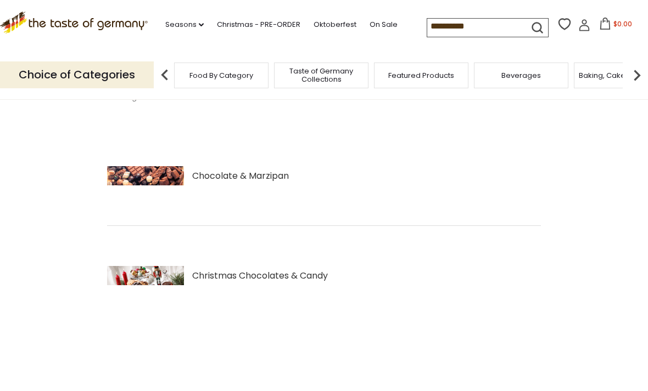
click at [218, 184] on div "Chocolate & Marzipan" at bounding box center [320, 176] width 427 height 77
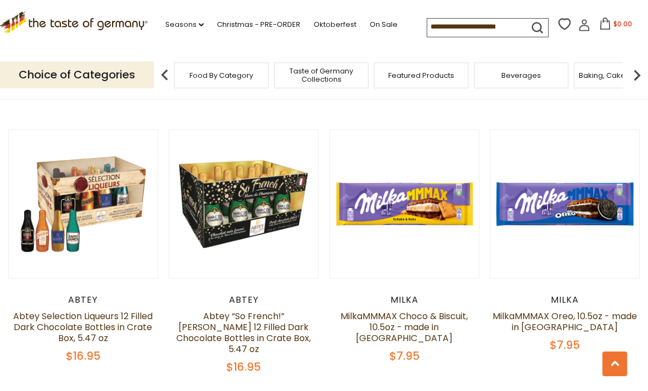
scroll to position [1331, 0]
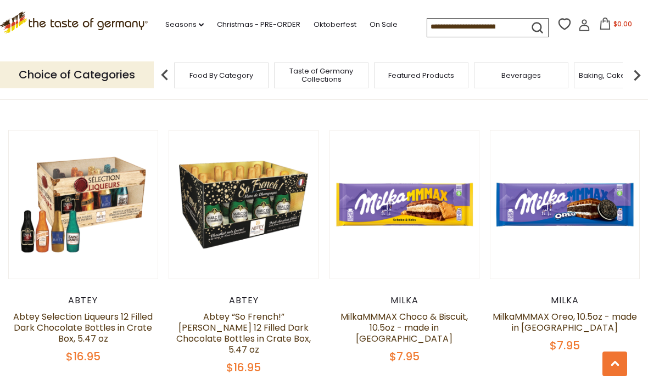
click at [446, 248] on img at bounding box center [404, 205] width 149 height 149
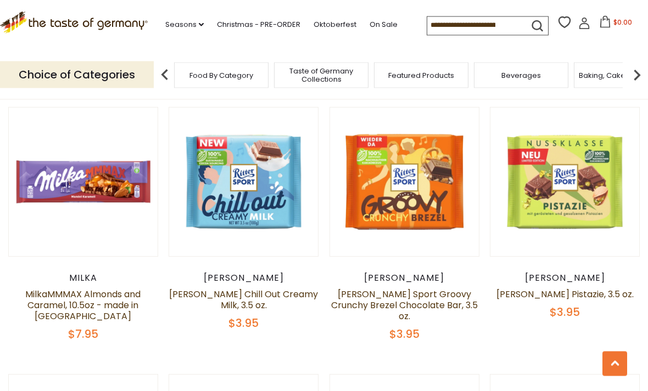
scroll to position [1632, 0]
click at [460, 220] on link at bounding box center [403, 182] width 125 height 125
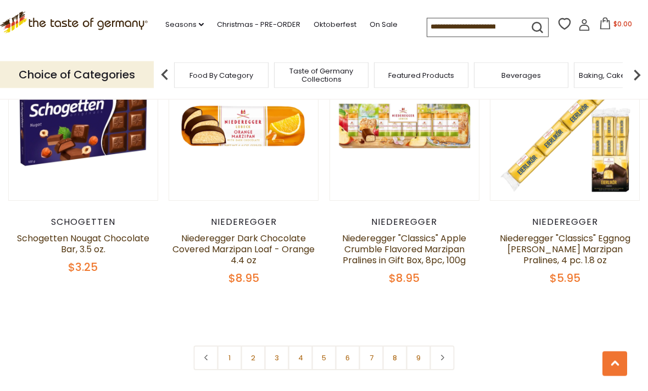
scroll to position [2500, 0]
click at [255, 346] on link "2" at bounding box center [253, 358] width 25 height 25
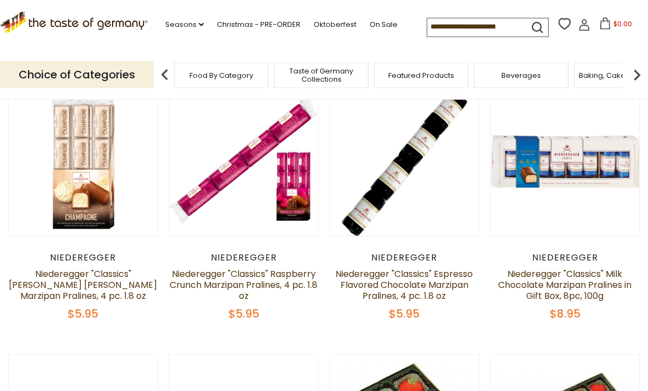
click at [474, 27] on input at bounding box center [473, 26] width 93 height 15
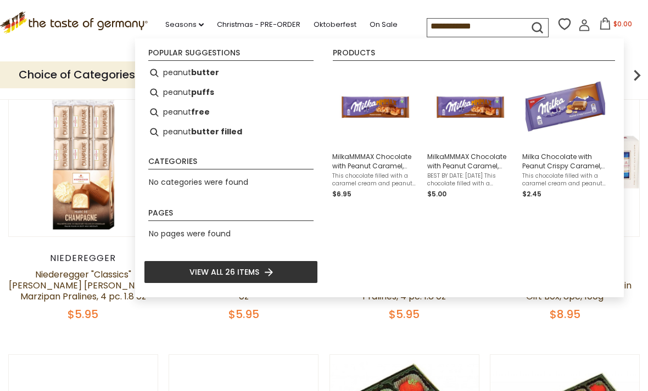
type input "**********"
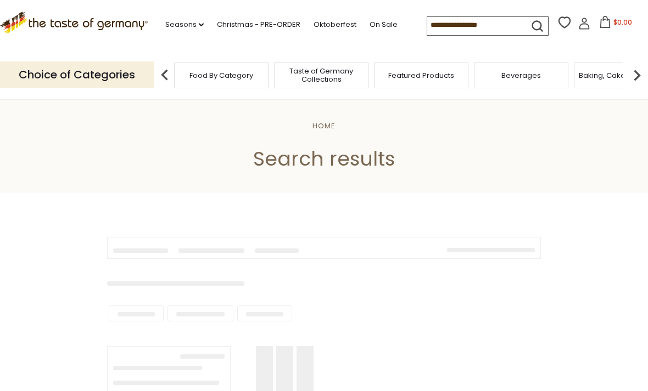
type input "**********"
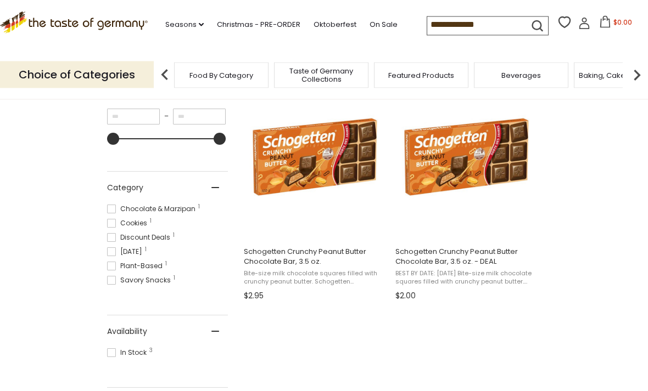
scroll to position [229, 0]
click at [477, 254] on span "Schogetten Crunchy Peanut Butter Chocolate Bar, 3.5 oz. - DEAL" at bounding box center [466, 257] width 142 height 20
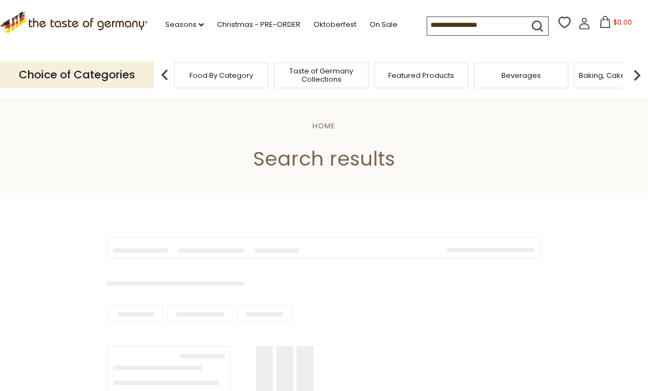
scroll to position [265, 0]
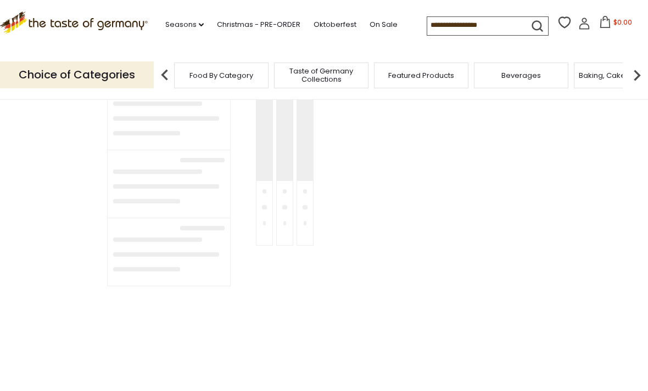
type input "**********"
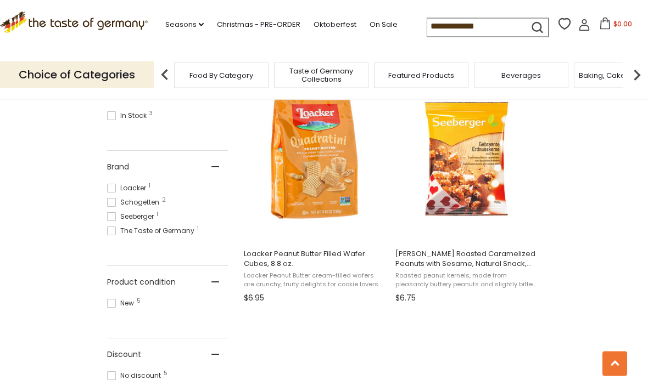
scroll to position [466, 0]
click at [328, 247] on span "Loacker Peanut Butter Filled Wafer Cubes, 8.8 oz. Loacker Peanut Butter cream-f…" at bounding box center [314, 274] width 145 height 66
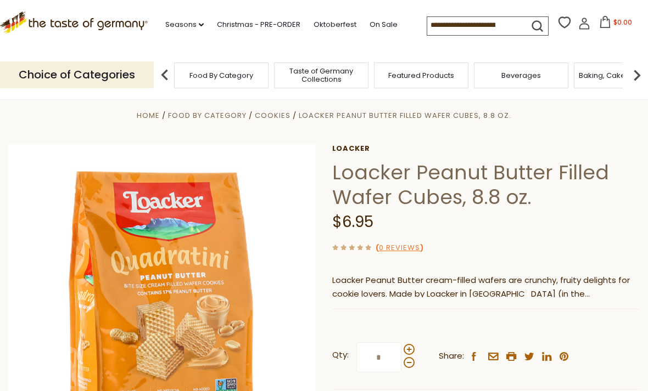
click at [546, 57] on div "Choice of Categories Food By Category Taste of Germany Collections Featured Pro…" at bounding box center [324, 74] width 648 height 49
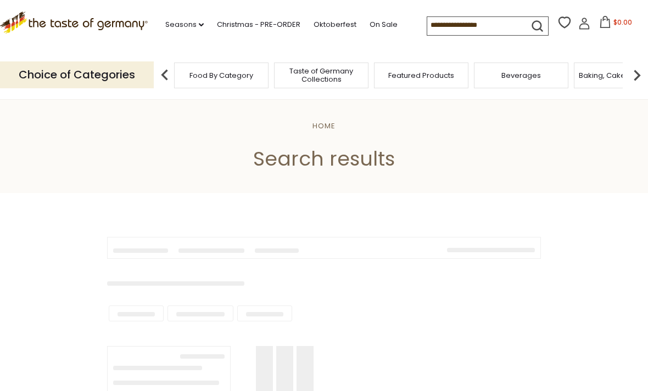
type input "**********"
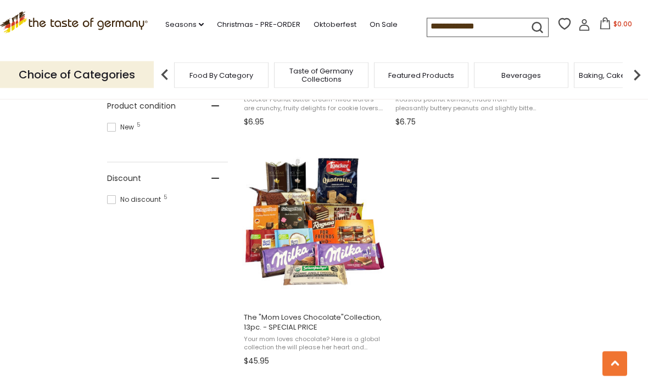
scroll to position [643, 0]
click at [359, 272] on img "The" at bounding box center [314, 221] width 145 height 145
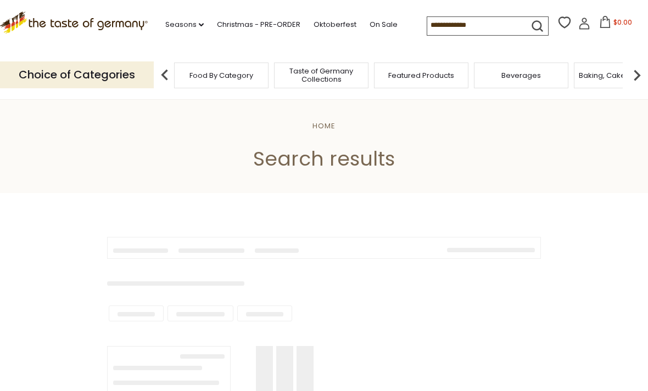
scroll to position [678, 0]
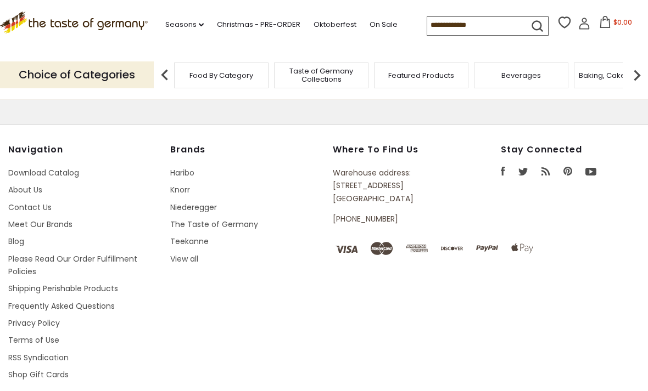
type input "**********"
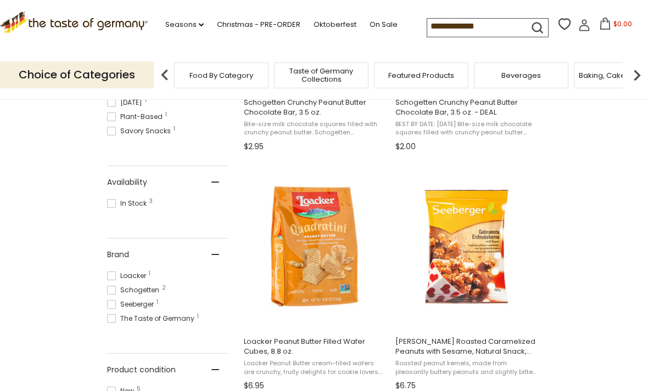
scroll to position [380, 0]
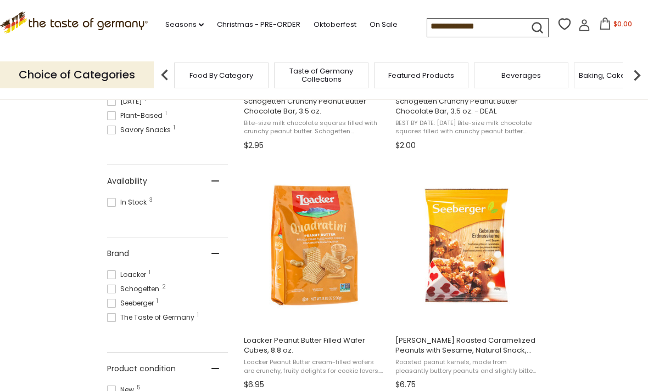
click at [355, 248] on img "Loacker Peanut Butter Filled Wafer Cubes, 8.8 oz." at bounding box center [314, 245] width 145 height 145
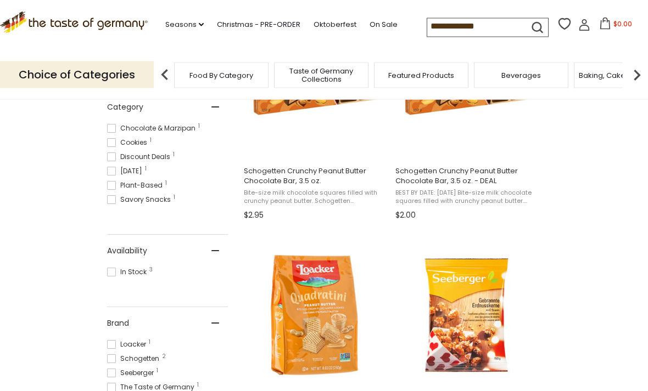
click at [476, 30] on input "**********" at bounding box center [473, 26] width 93 height 15
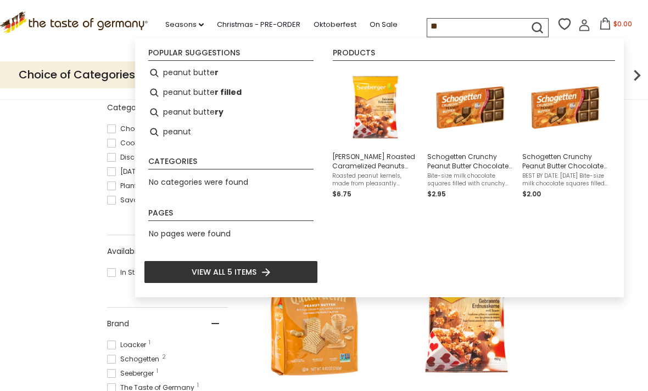
type input "*"
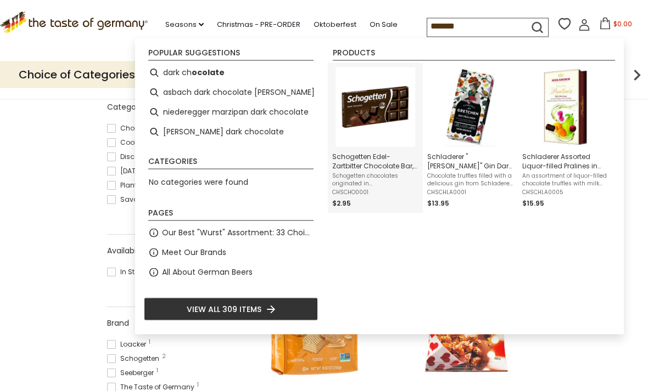
type input "*******"
click at [376, 147] on img "Schogetten Edel-Zartbitter Chocolate Bar, 3.5 oz." at bounding box center [375, 108] width 80 height 80
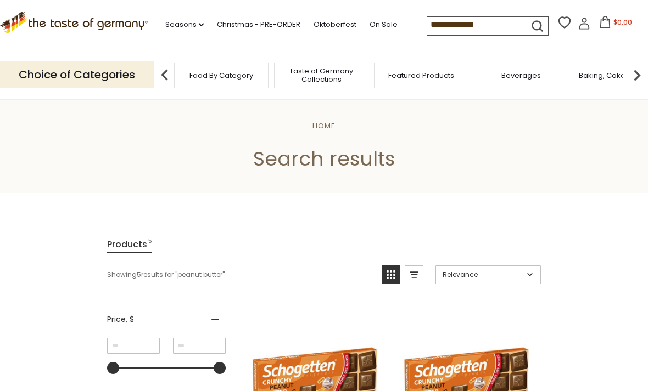
click at [467, 23] on input "**********" at bounding box center [473, 24] width 93 height 15
click at [473, 12] on div ".st0{fill:#EDD300;} .st1{fill:#D33E21;} .st0{fill:#EDD300;} .st1{fill:#D33E21;}…" at bounding box center [324, 25] width 648 height 50
click at [483, 24] on input "******" at bounding box center [473, 24] width 93 height 15
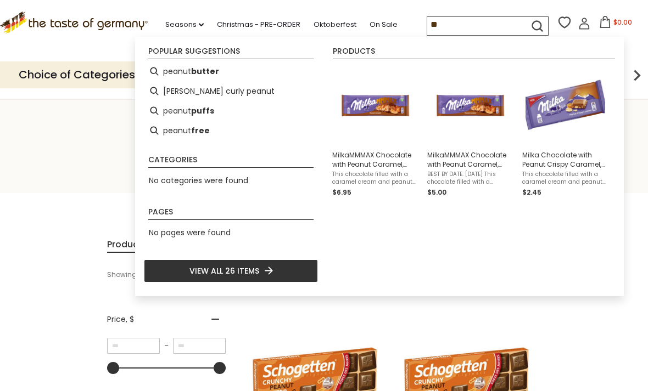
type input "*"
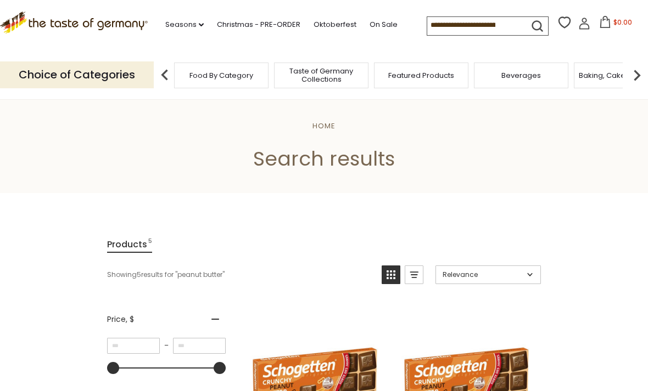
type input "*"
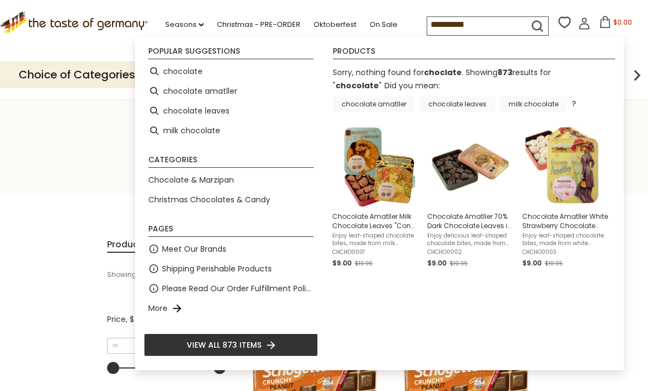
type input "*********"
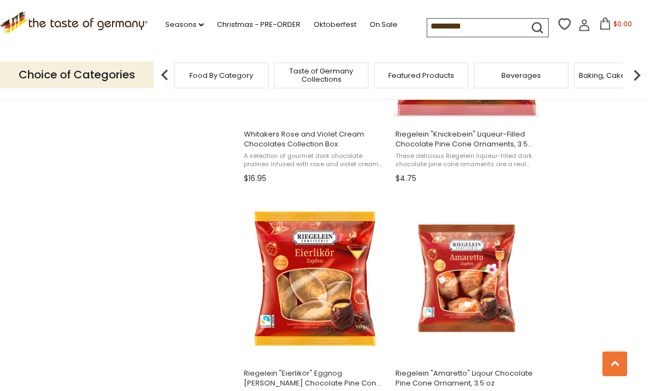
scroll to position [983, 0]
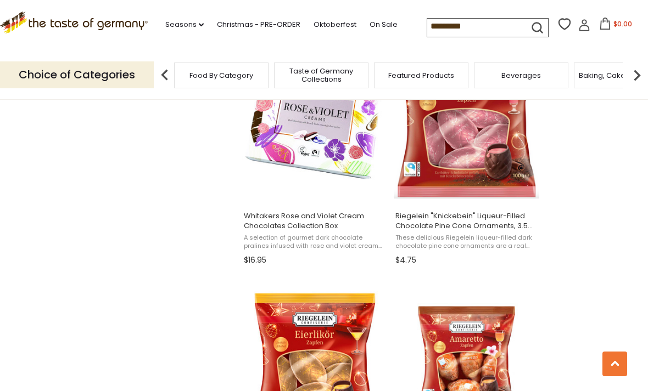
click at [427, 25] on input "*********" at bounding box center [473, 26] width 93 height 15
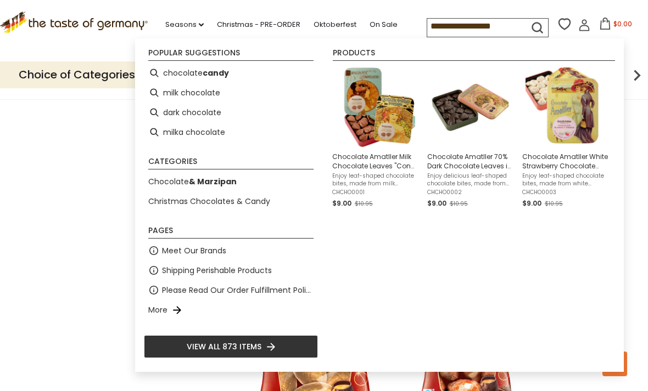
type input "**********"
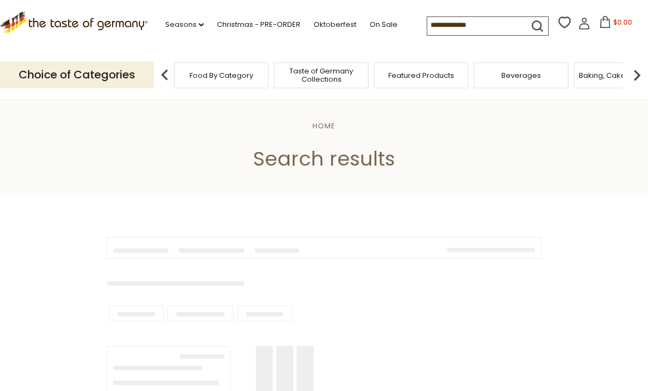
type input "**********"
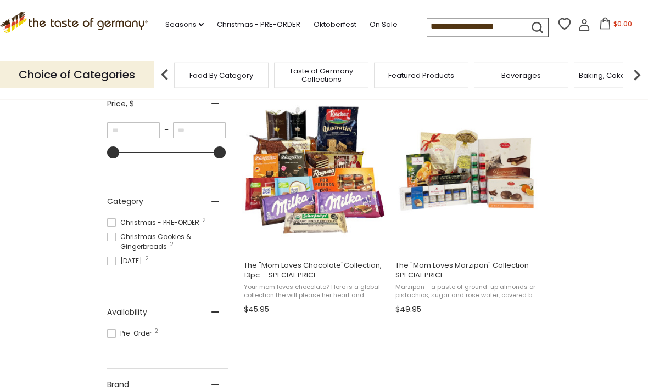
scroll to position [216, 0]
click at [338, 261] on span "The "Mom Loves Chocolate"Collection, 13pc. - SPECIAL PRICE" at bounding box center [315, 271] width 142 height 20
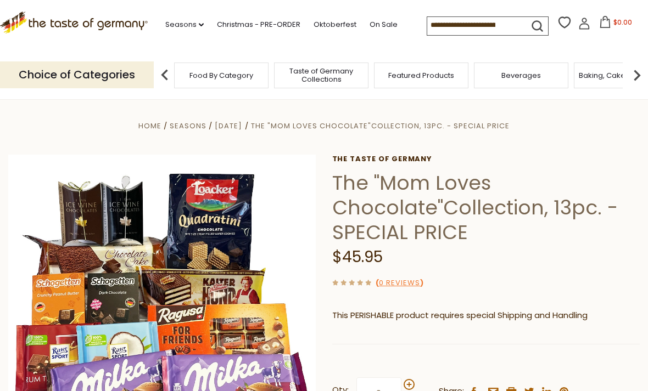
click at [470, 27] on input at bounding box center [473, 24] width 93 height 15
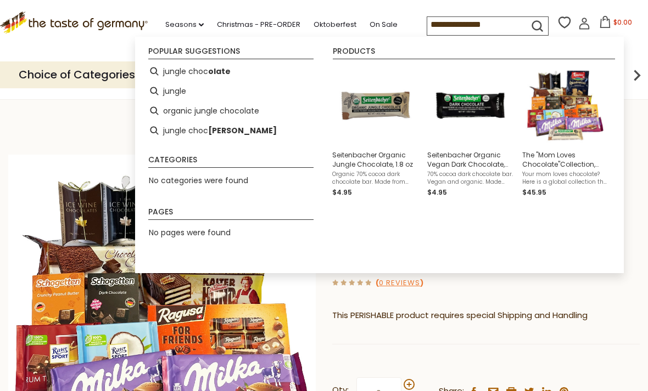
type input "**********"
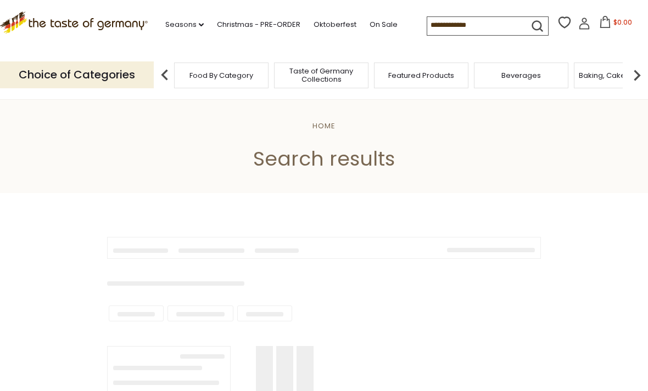
type input "**********"
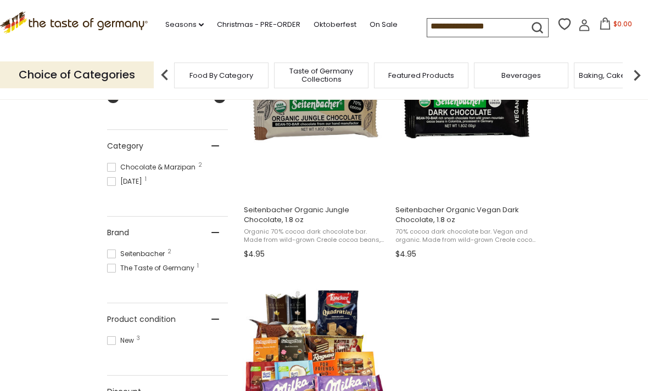
scroll to position [269, 0]
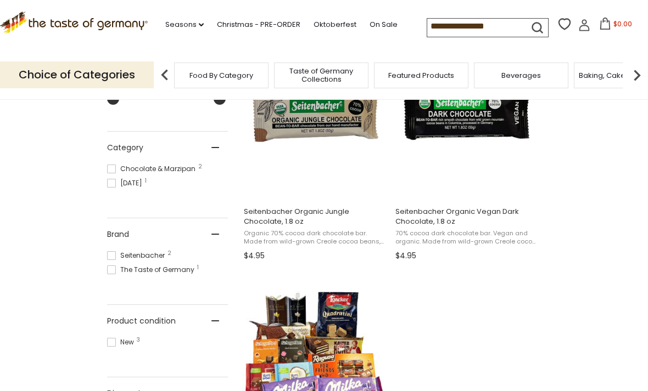
click at [338, 196] on button "View product" at bounding box center [314, 187] width 144 height 24
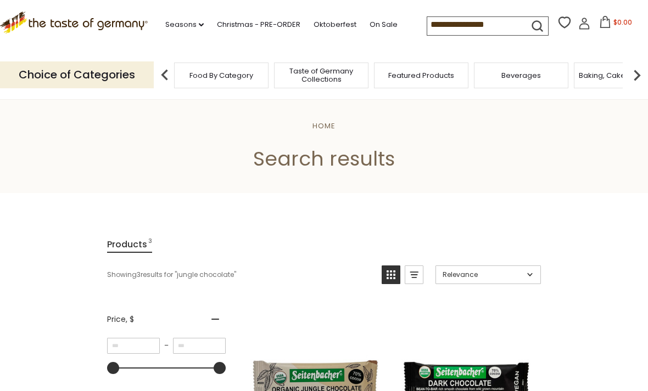
click at [478, 23] on input "**********" at bounding box center [473, 24] width 93 height 15
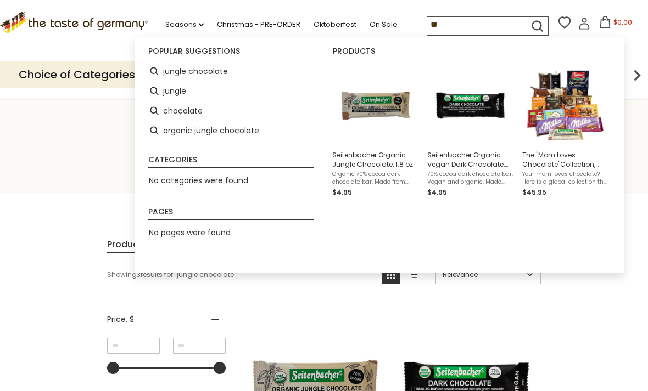
type input "*"
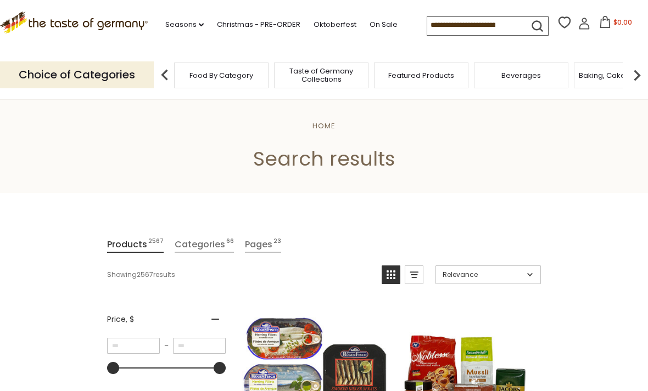
click at [476, 25] on input at bounding box center [473, 24] width 93 height 15
type input "*********"
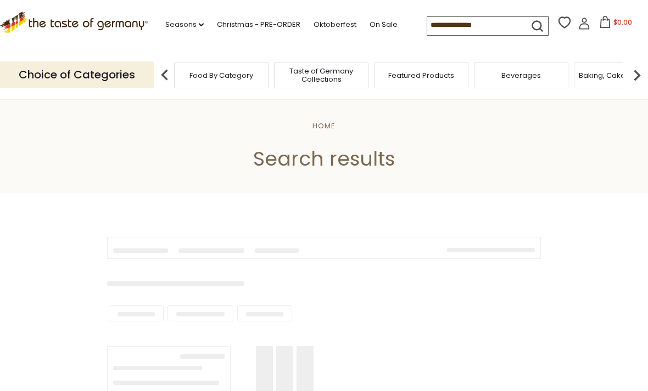
type input "*********"
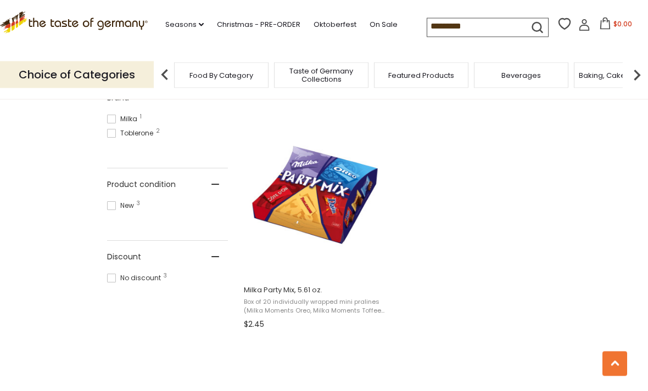
scroll to position [390, 0]
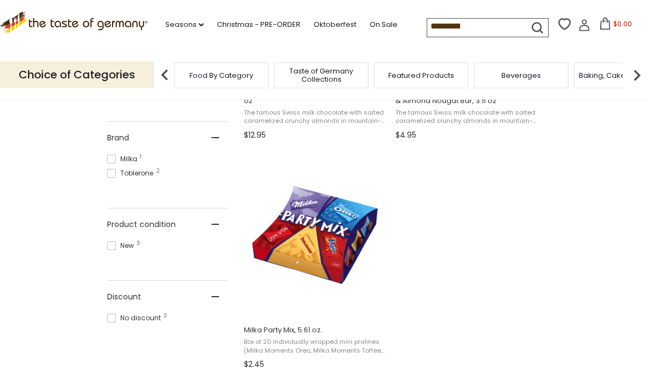
click at [319, 317] on button "View product" at bounding box center [314, 306] width 144 height 24
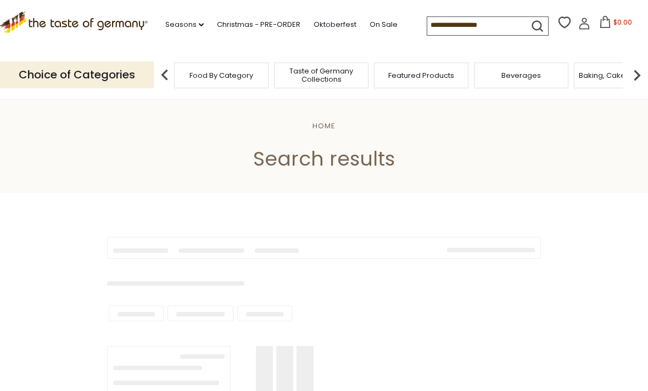
scroll to position [425, 0]
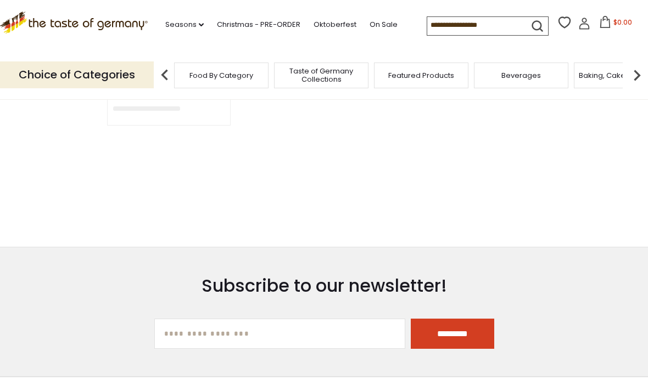
type input "*********"
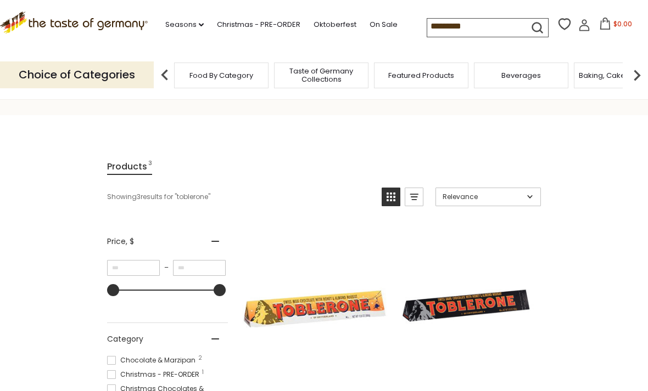
scroll to position [0, 0]
